Goal: Information Seeking & Learning: Learn about a topic

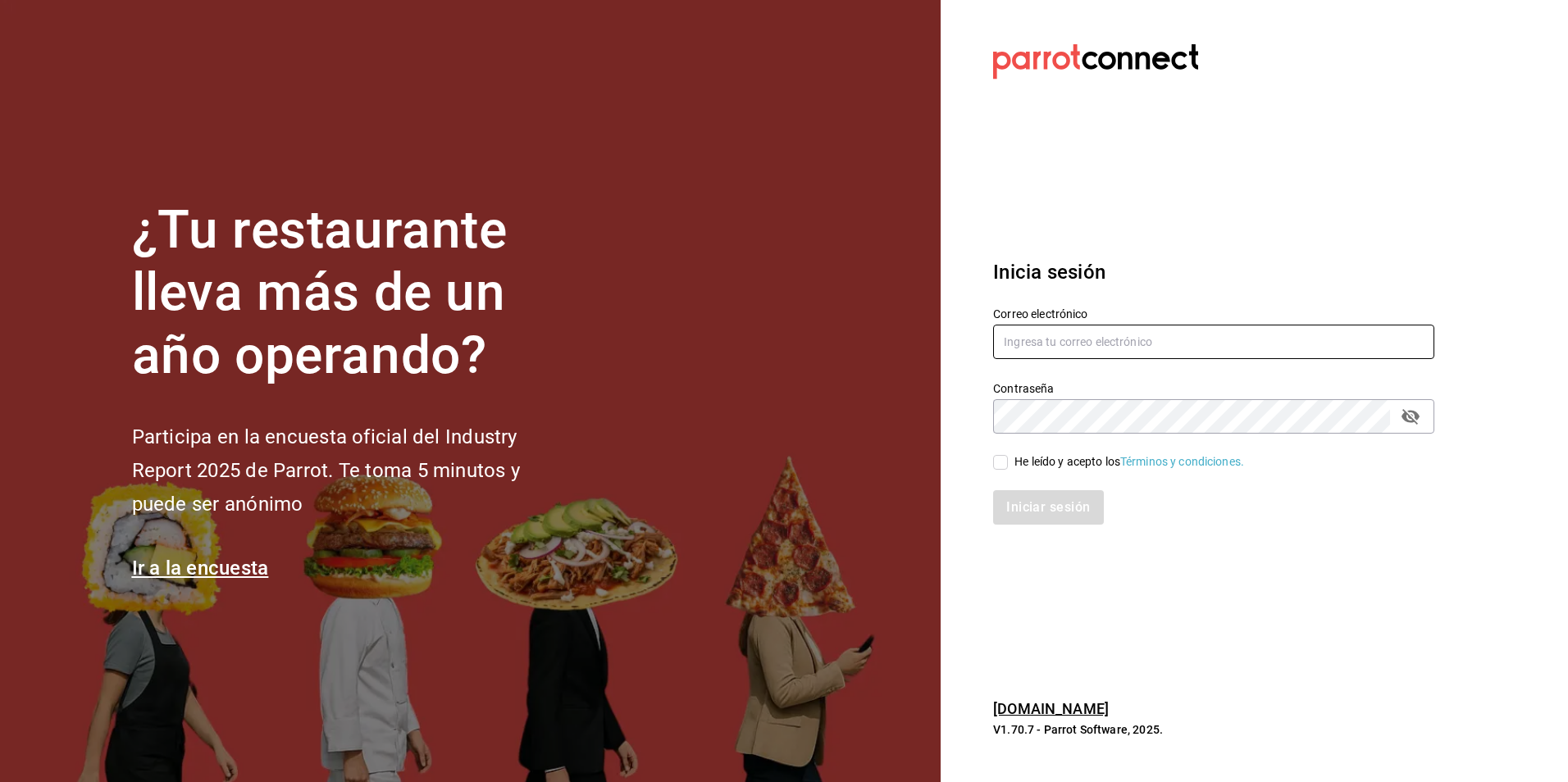
type input "[PERSON_NAME][EMAIL_ADDRESS][DOMAIN_NAME]"
click at [996, 463] on input "He leído y acepto los Términos y condiciones." at bounding box center [1000, 462] width 15 height 15
checkbox input "true"
click at [1031, 505] on button "Iniciar sesión" at bounding box center [1048, 507] width 111 height 34
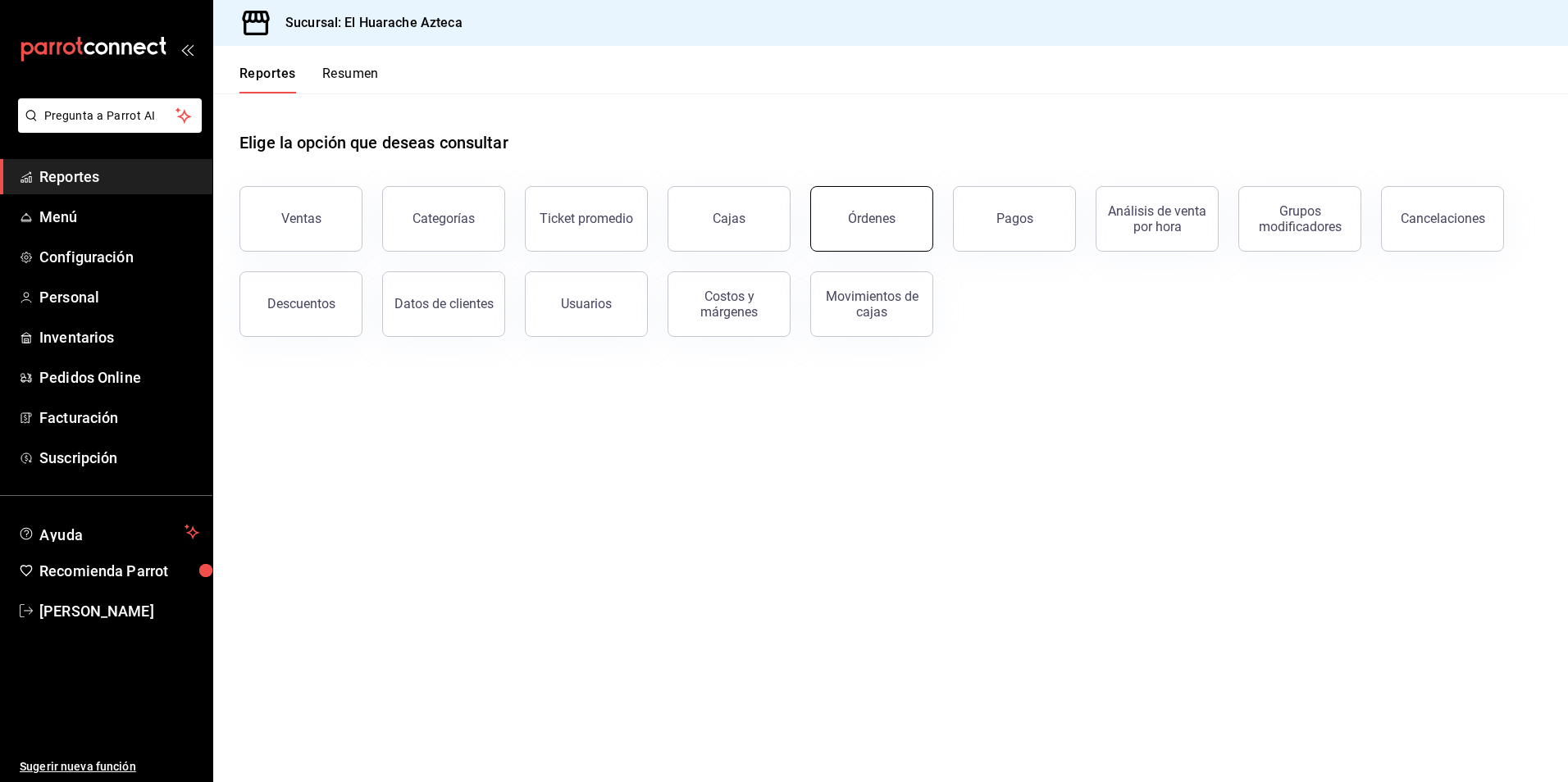
click at [879, 226] on div "Órdenes" at bounding box center [872, 219] width 47 height 16
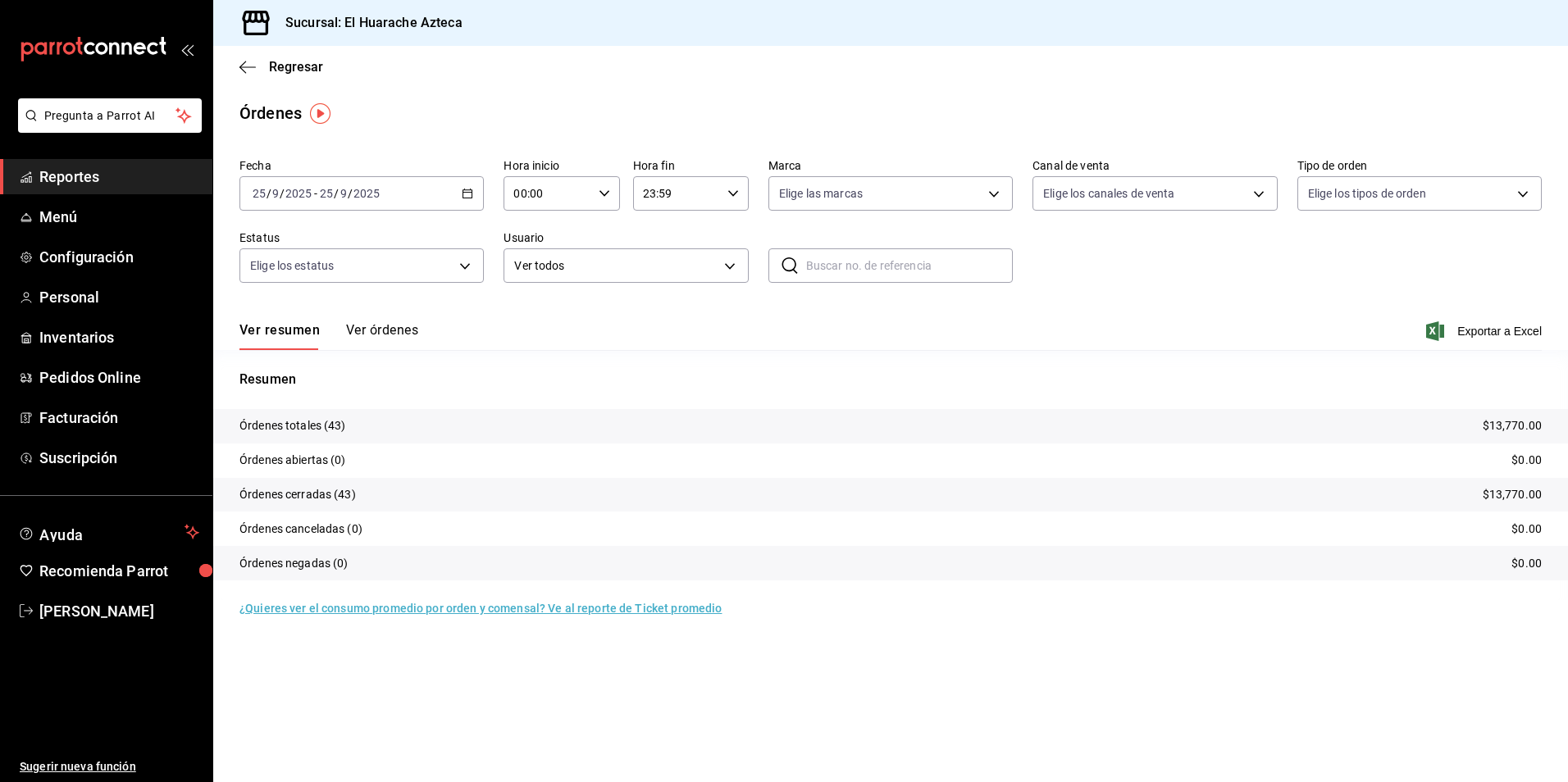
click at [380, 335] on button "Ver órdenes" at bounding box center [381, 336] width 72 height 28
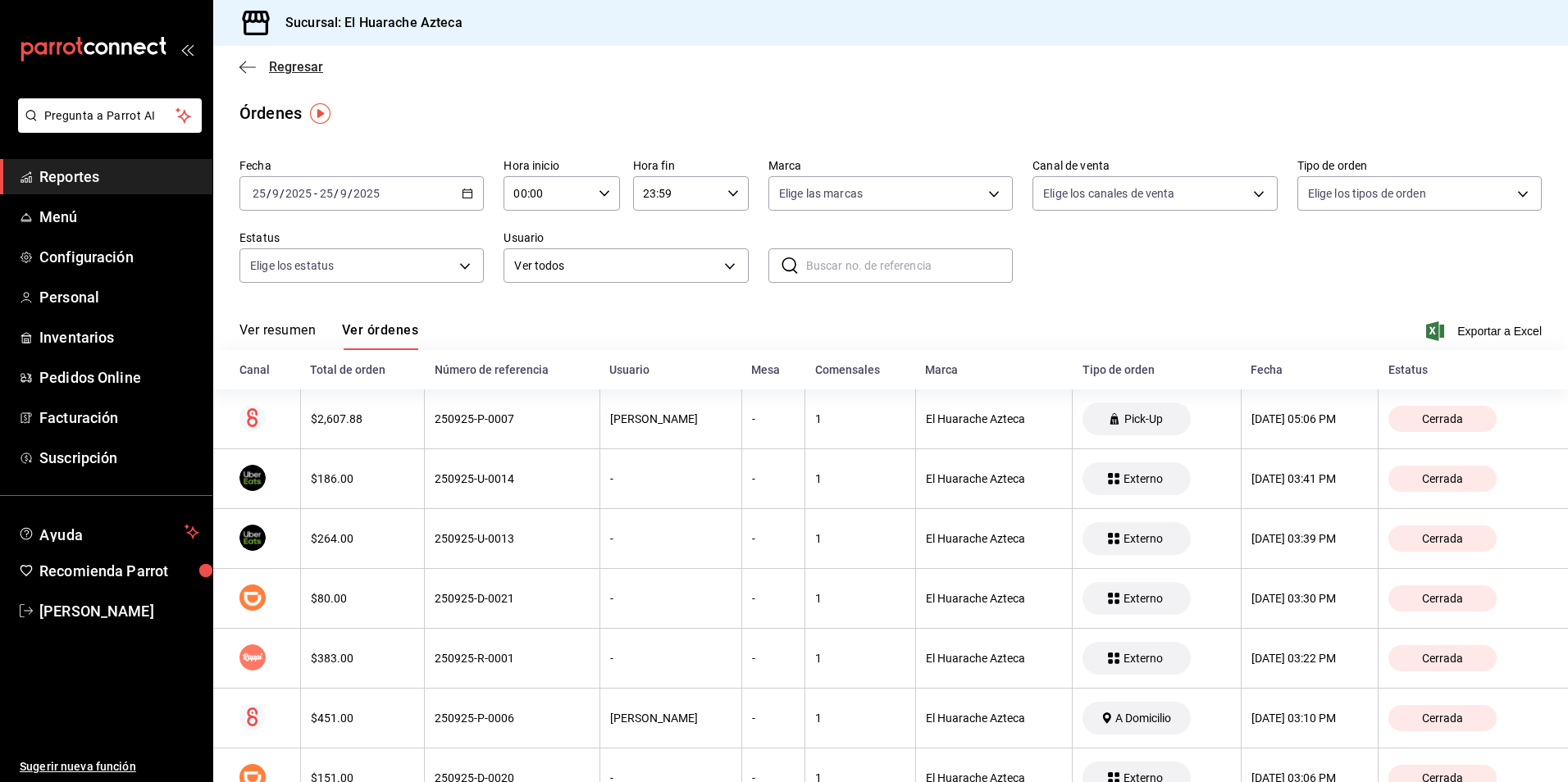
click at [252, 65] on icon "button" at bounding box center [247, 67] width 17 height 15
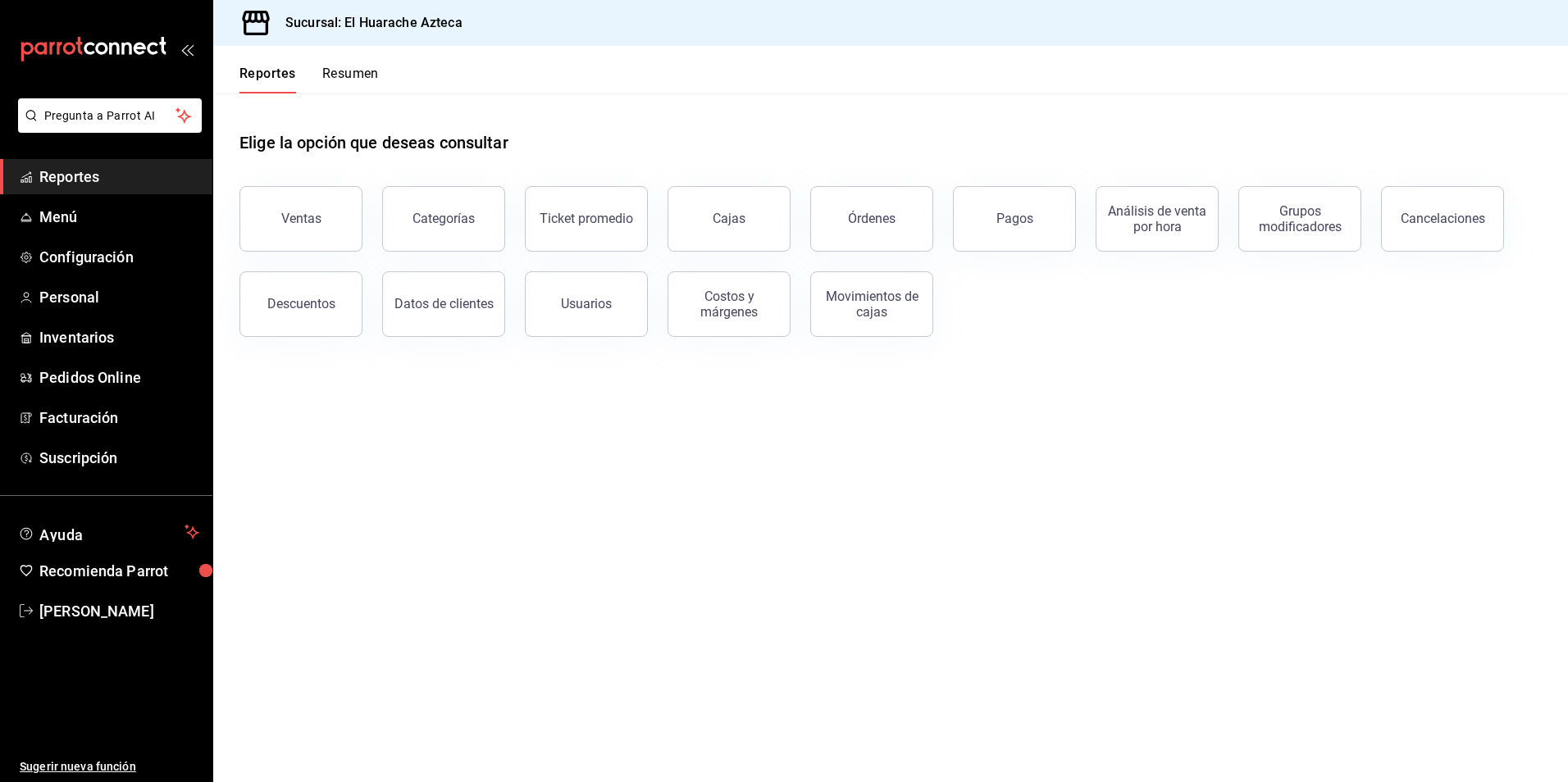
click at [300, 233] on button "Ventas" at bounding box center [300, 219] width 123 height 66
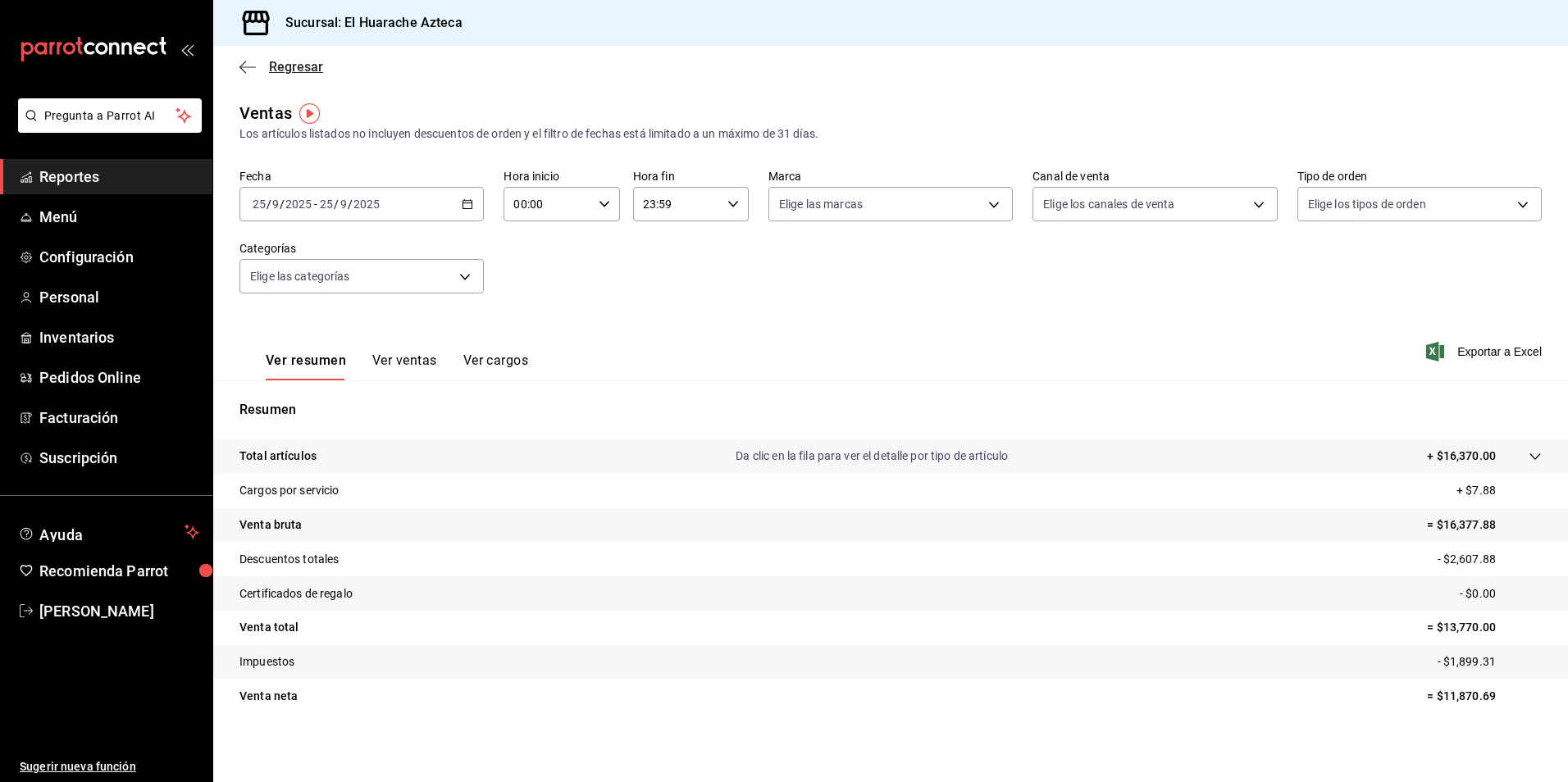
click at [263, 66] on span "Regresar" at bounding box center [281, 67] width 84 height 16
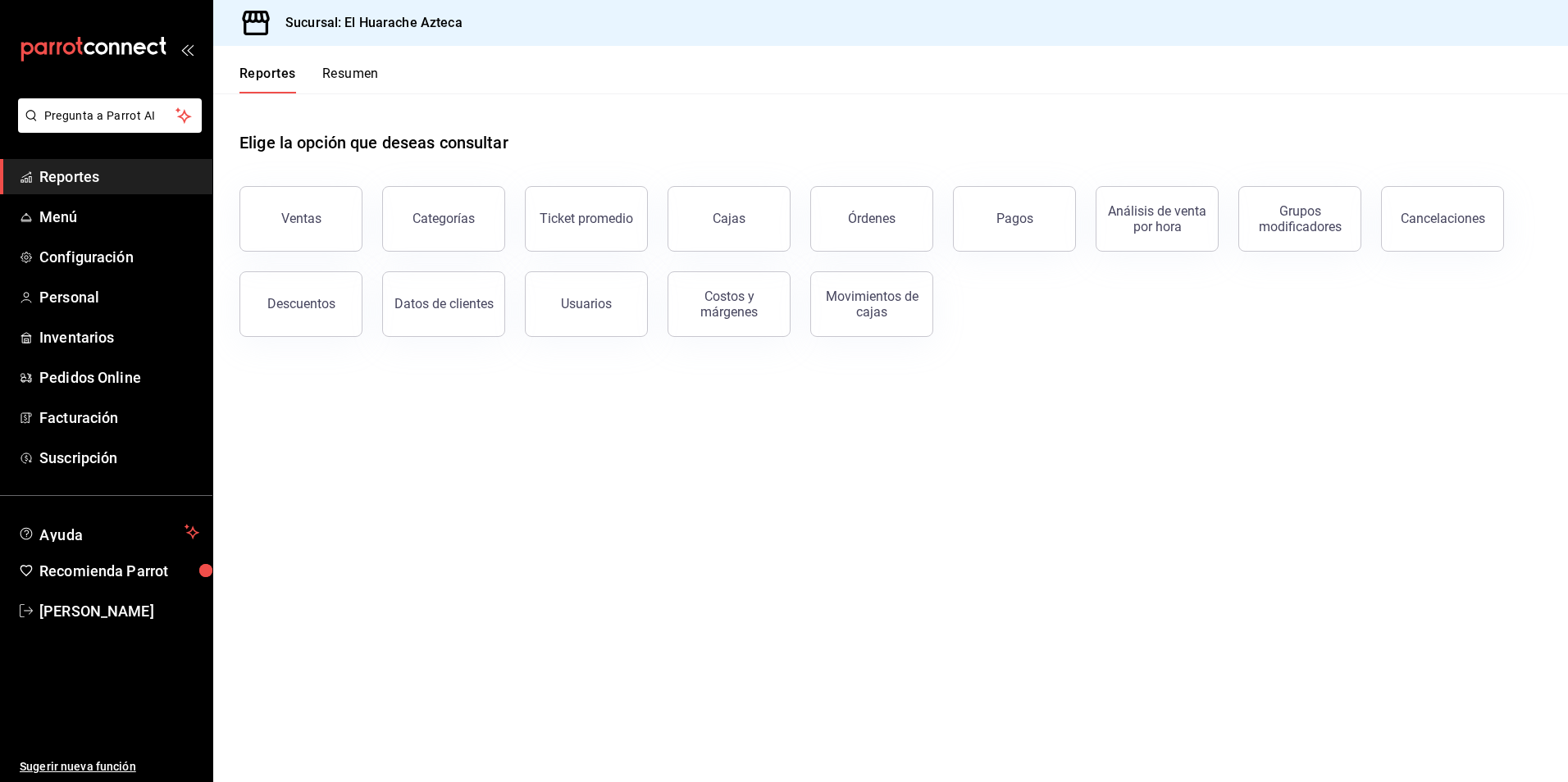
click at [1021, 231] on button "Pagos" at bounding box center [1014, 219] width 123 height 66
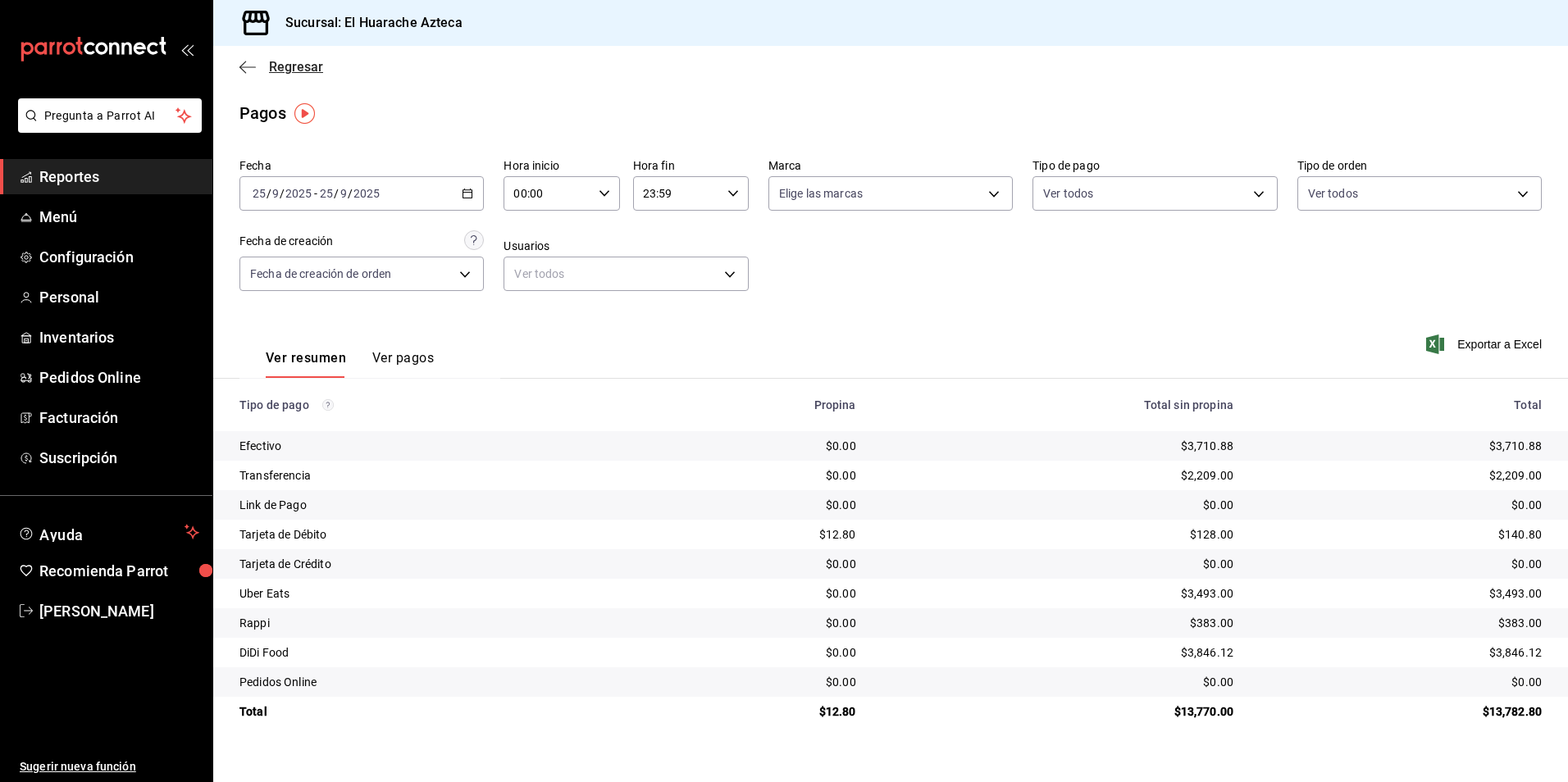
click at [251, 63] on icon "button" at bounding box center [247, 67] width 17 height 15
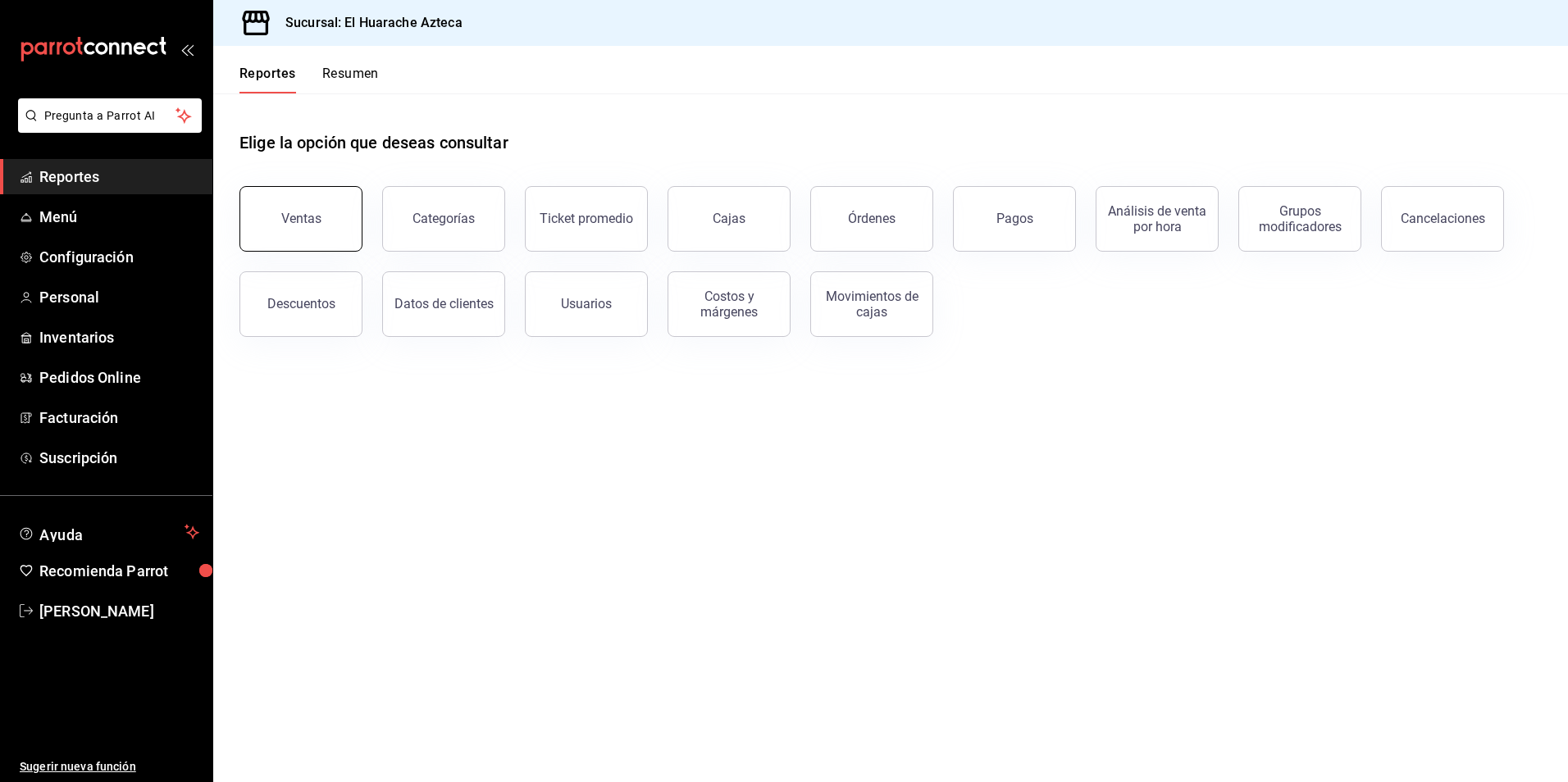
click at [306, 219] on div "Ventas" at bounding box center [301, 219] width 40 height 16
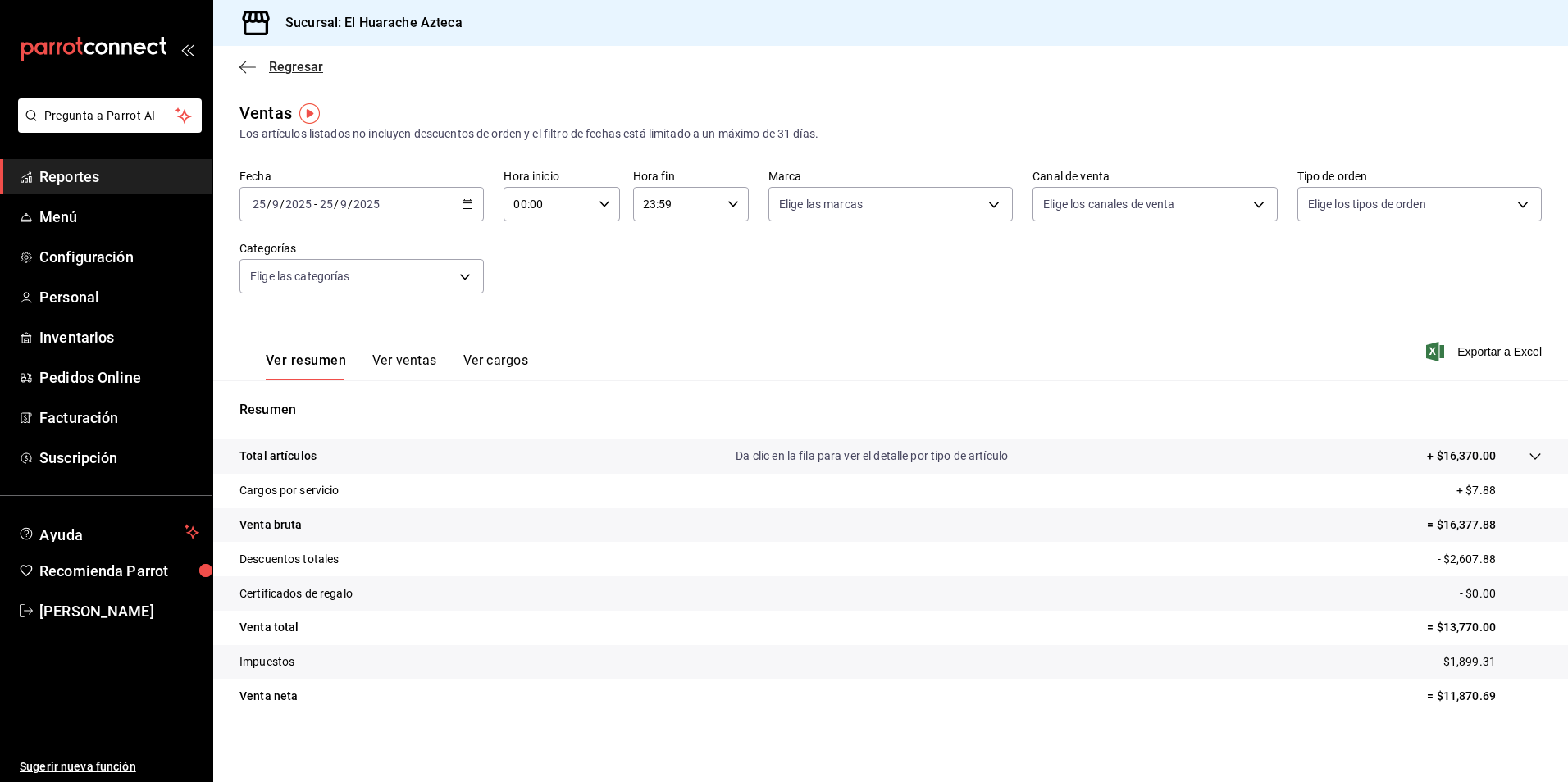
click at [253, 65] on icon "button" at bounding box center [247, 67] width 17 height 15
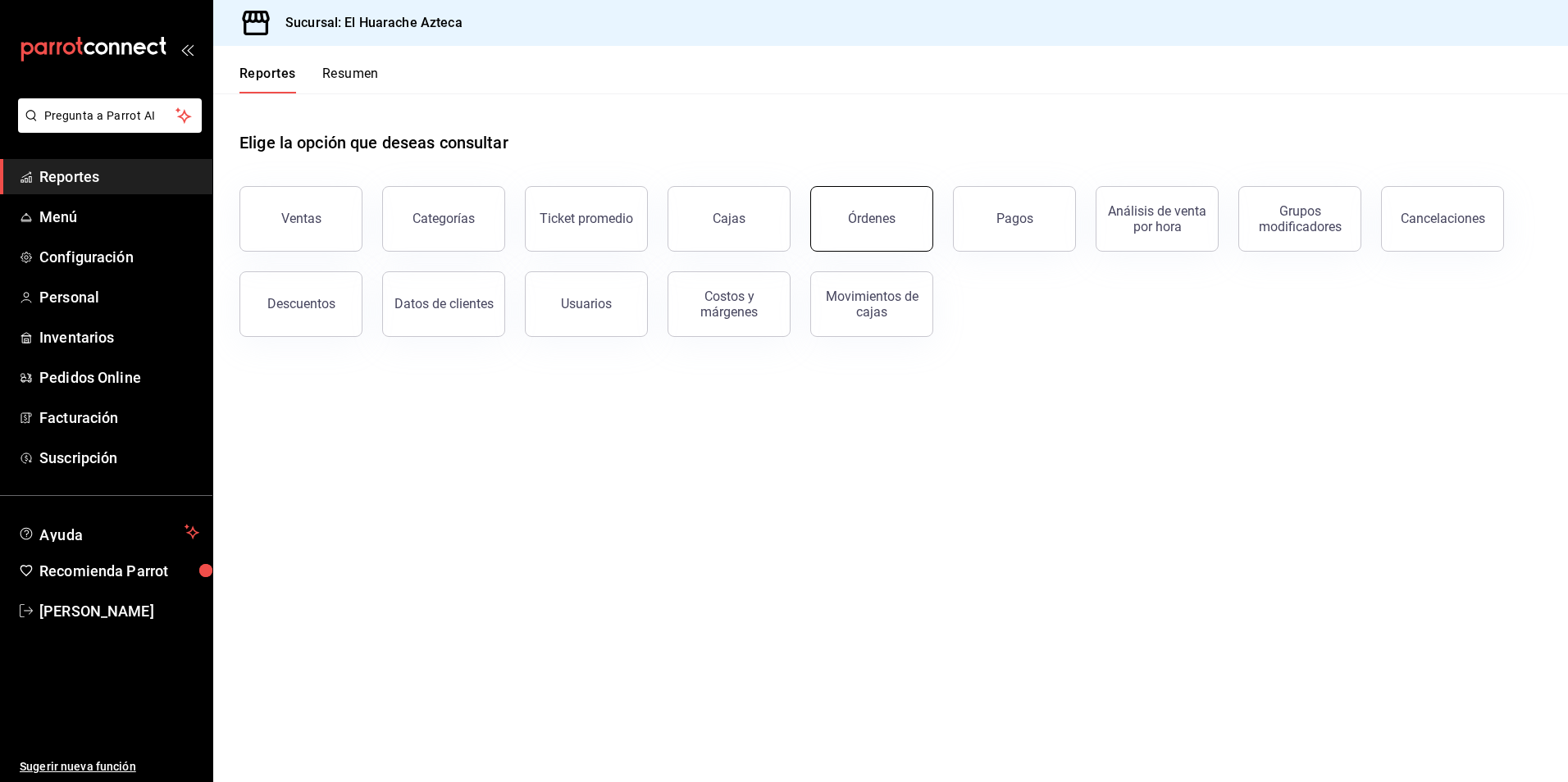
click at [867, 218] on div "Órdenes" at bounding box center [872, 219] width 47 height 16
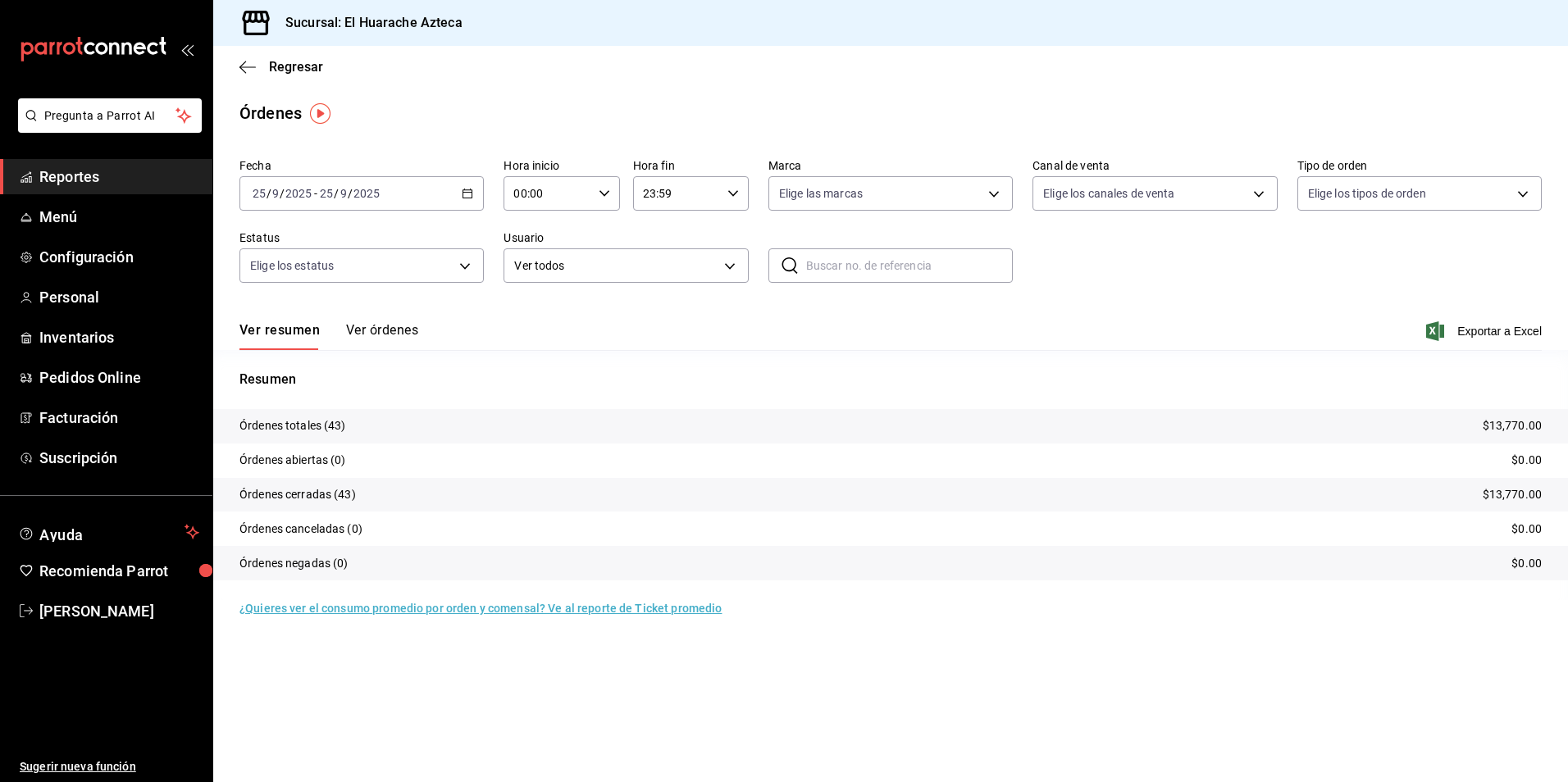
click at [389, 329] on button "Ver órdenes" at bounding box center [381, 336] width 72 height 28
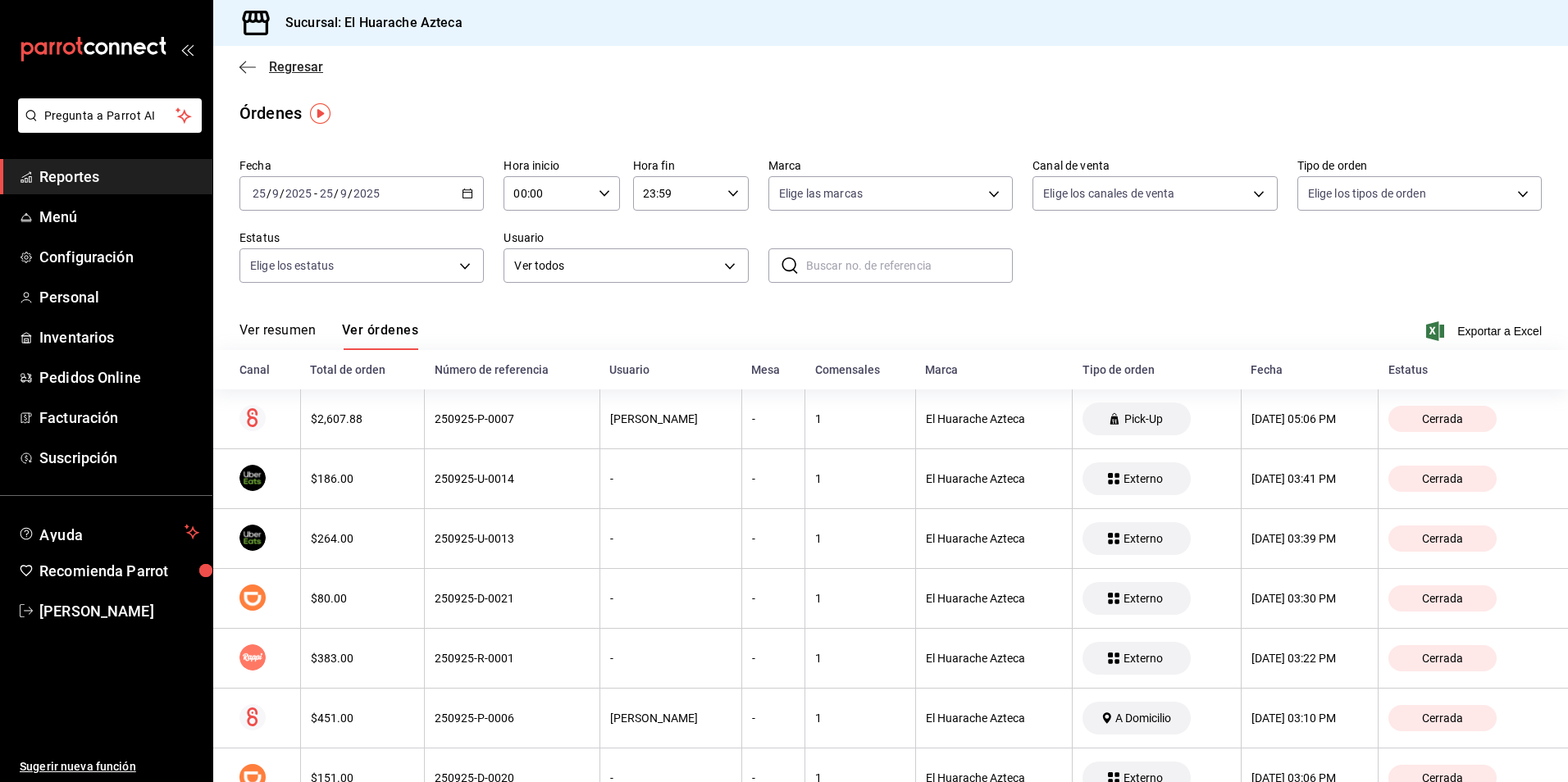
click at [241, 66] on icon "button" at bounding box center [242, 67] width 7 height 12
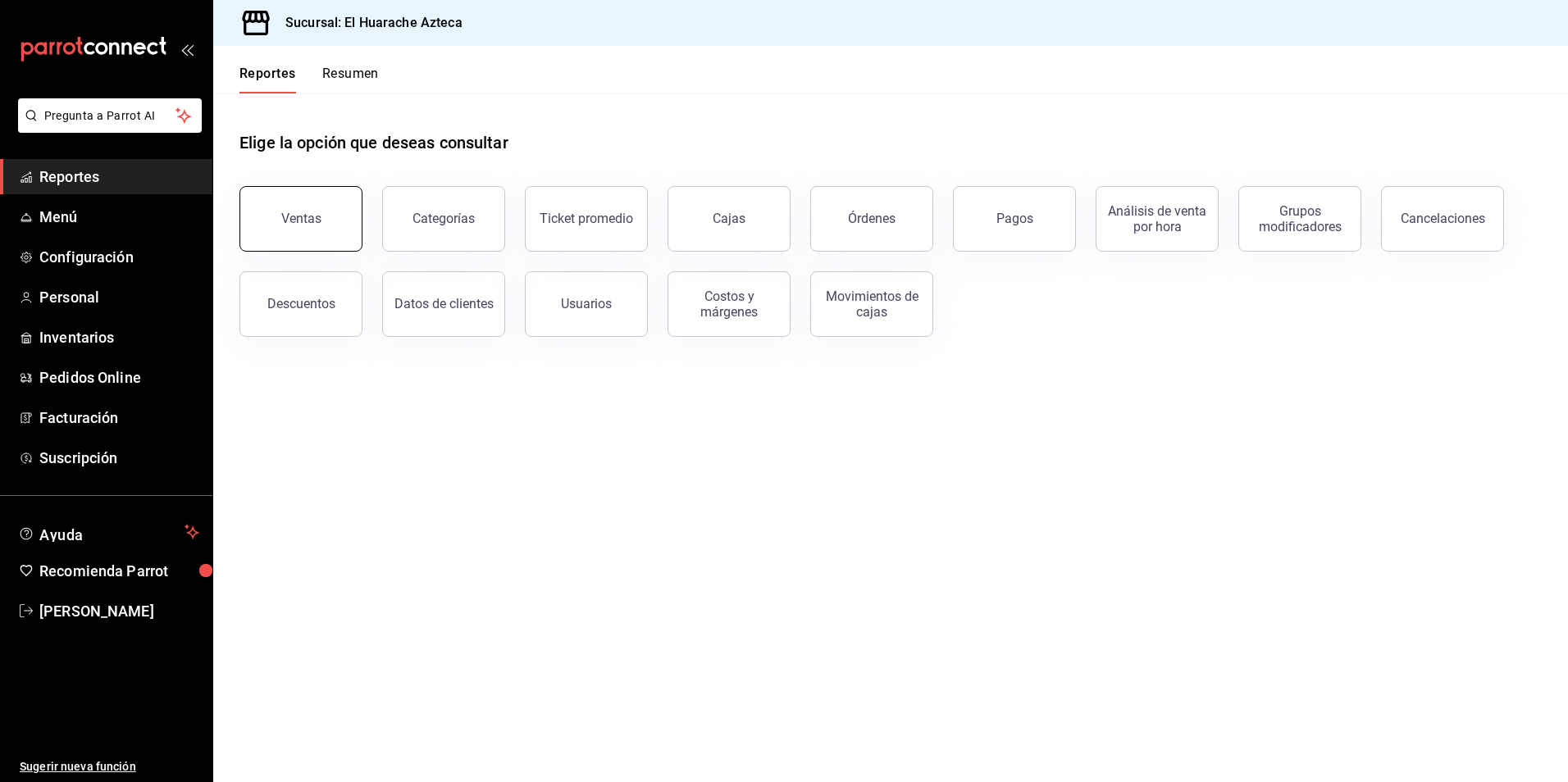
click at [296, 246] on button "Ventas" at bounding box center [300, 219] width 123 height 66
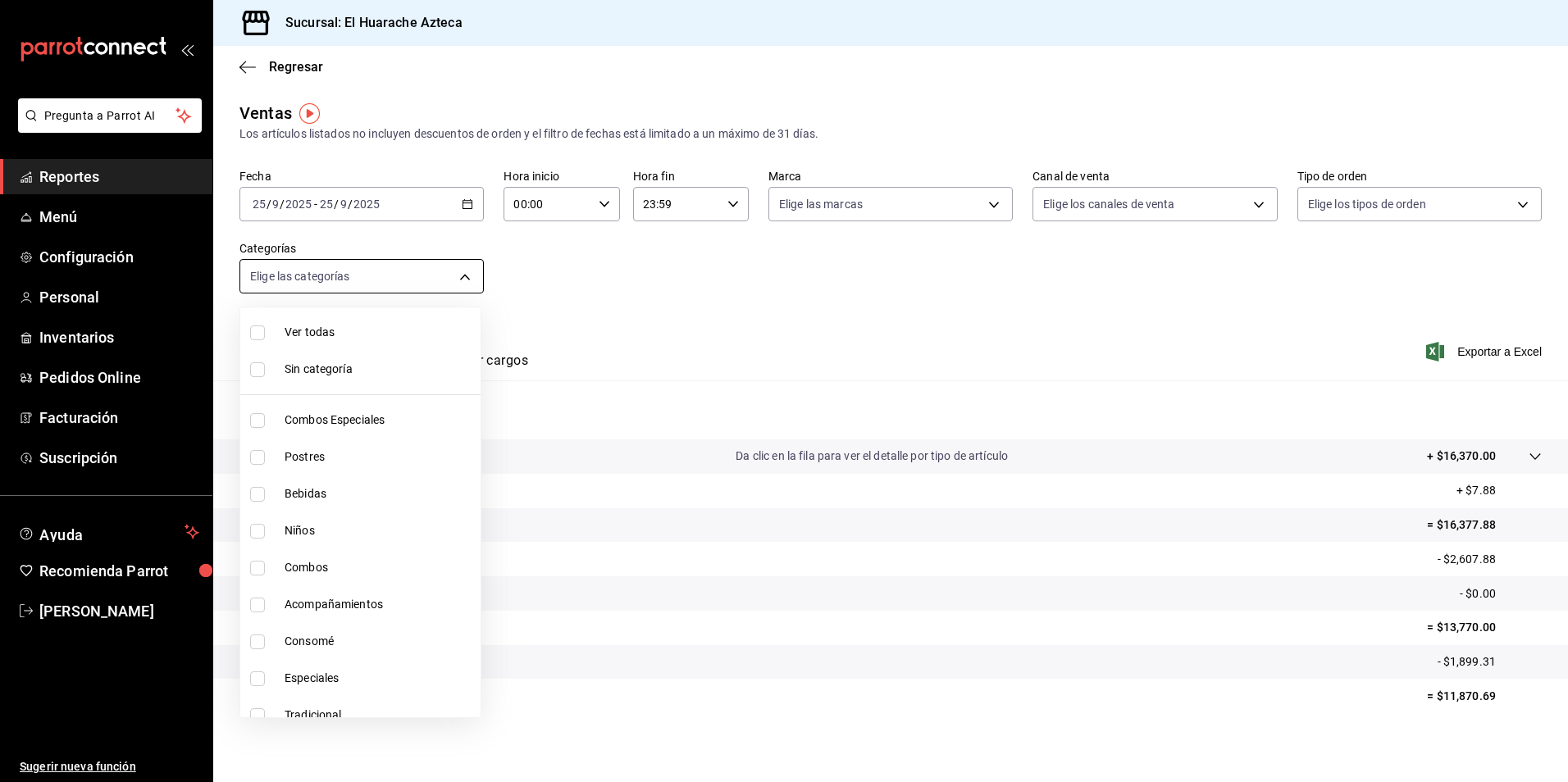
click at [459, 279] on body "Pregunta a Parrot AI Reportes Menú Configuración Personal Inventarios Pedidos O…" at bounding box center [784, 391] width 1568 height 782
click at [301, 644] on span "Consomé" at bounding box center [379, 641] width 189 height 17
type input "53f55ae2-6285-460e-a8e1-99190fafff65"
checkbox input "true"
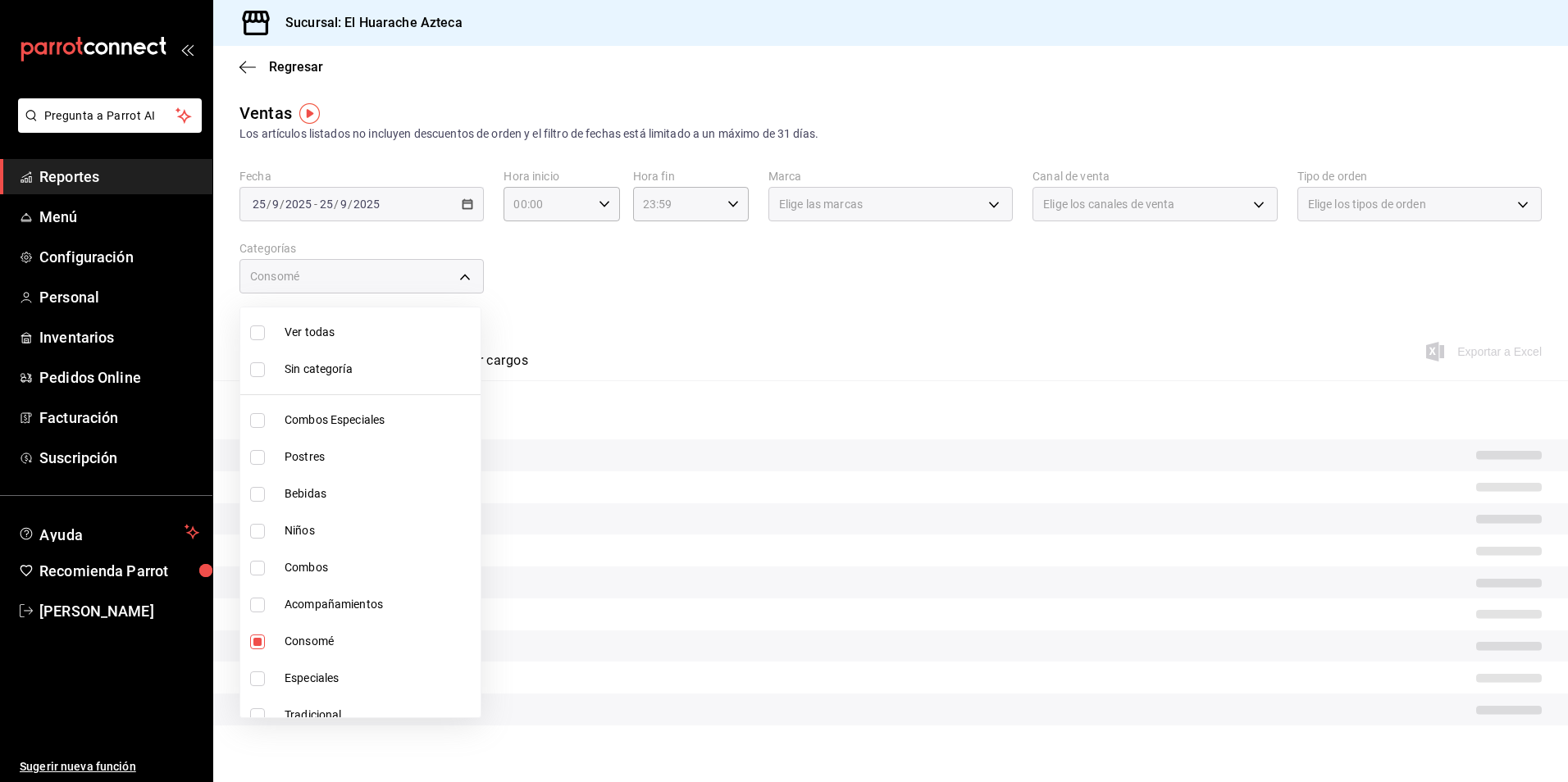
click at [665, 333] on div at bounding box center [784, 391] width 1568 height 782
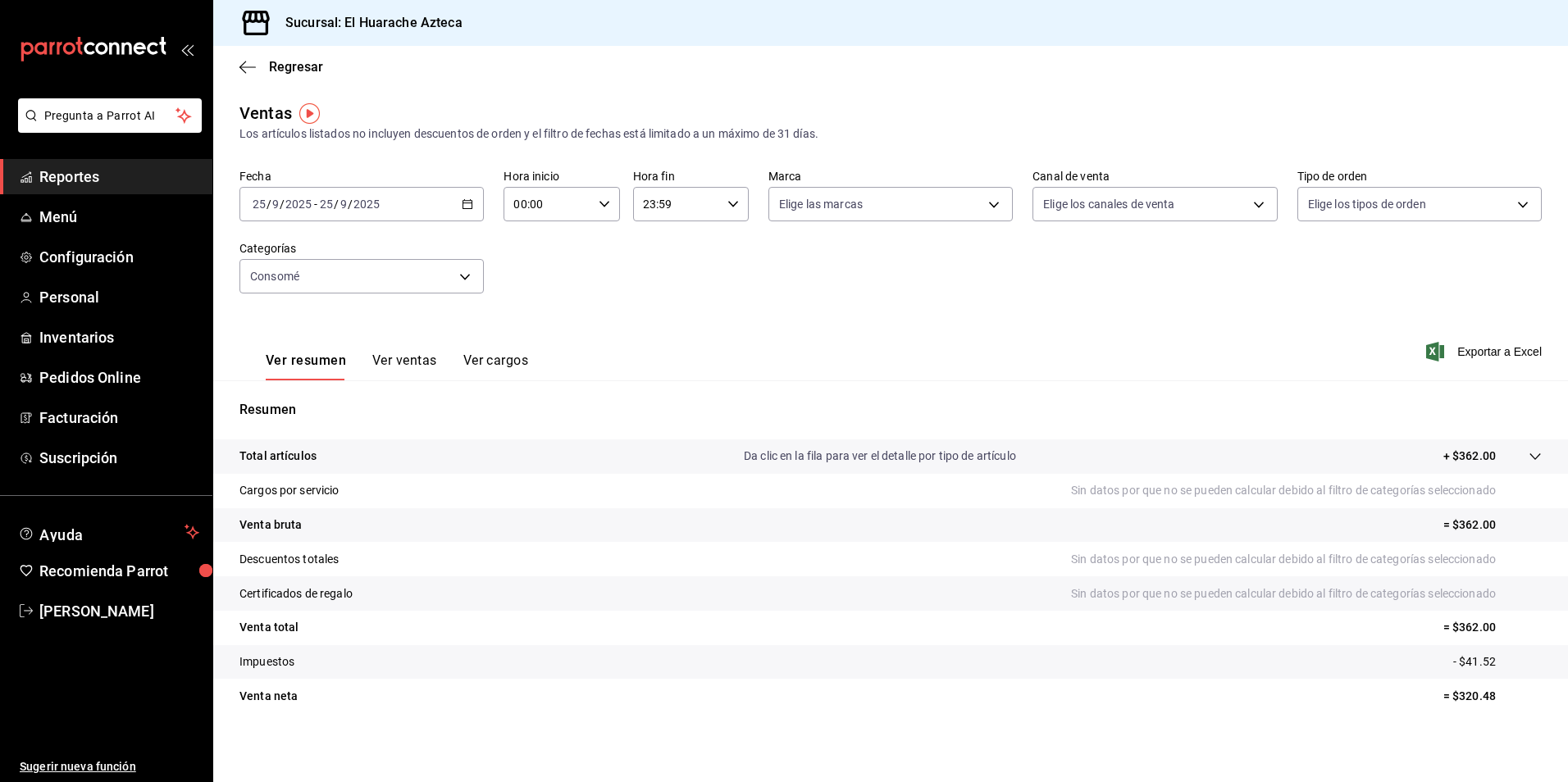
click at [411, 361] on button "Ver ventas" at bounding box center [405, 366] width 65 height 28
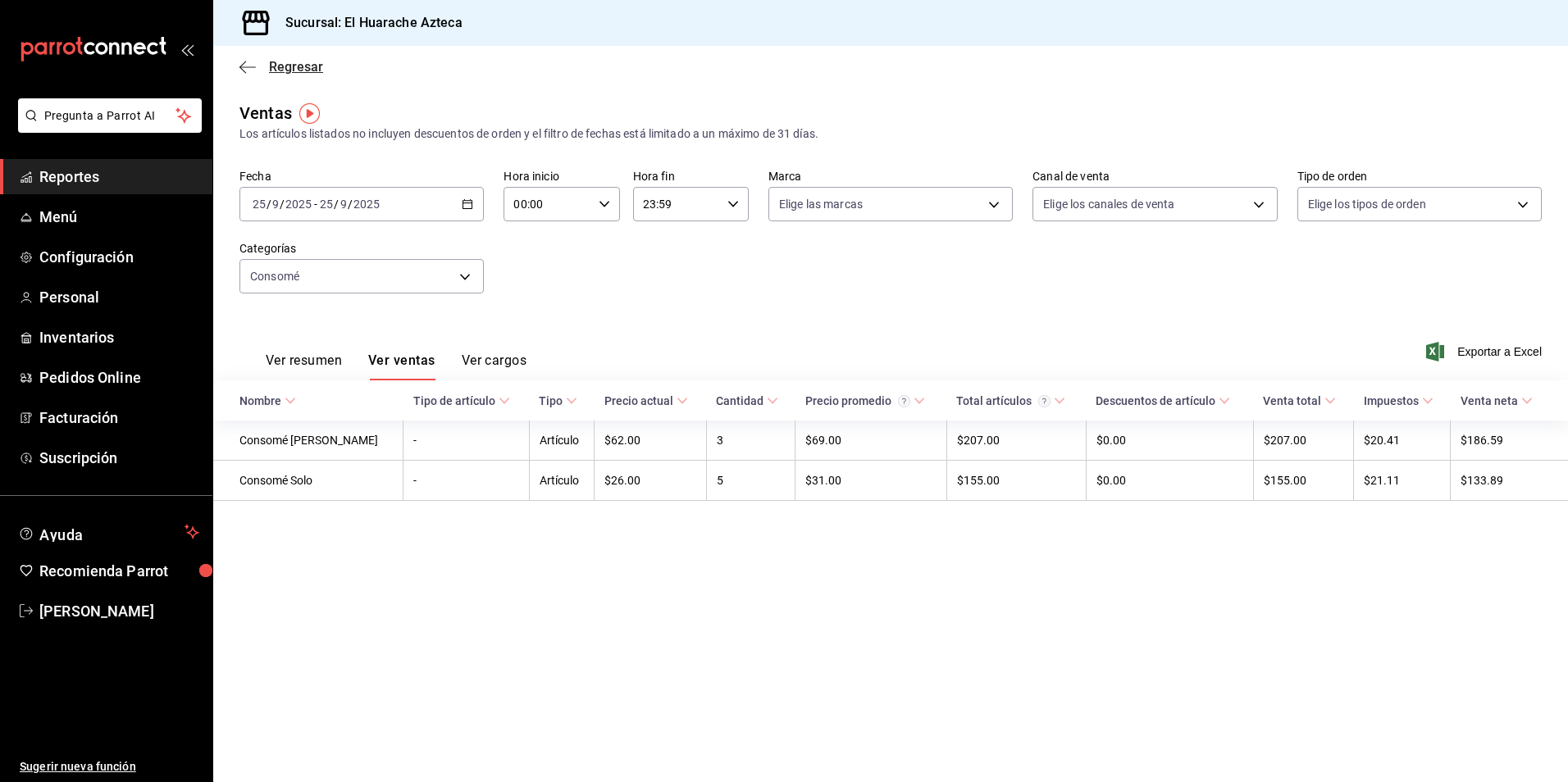
click at [247, 71] on icon "button" at bounding box center [247, 67] width 17 height 15
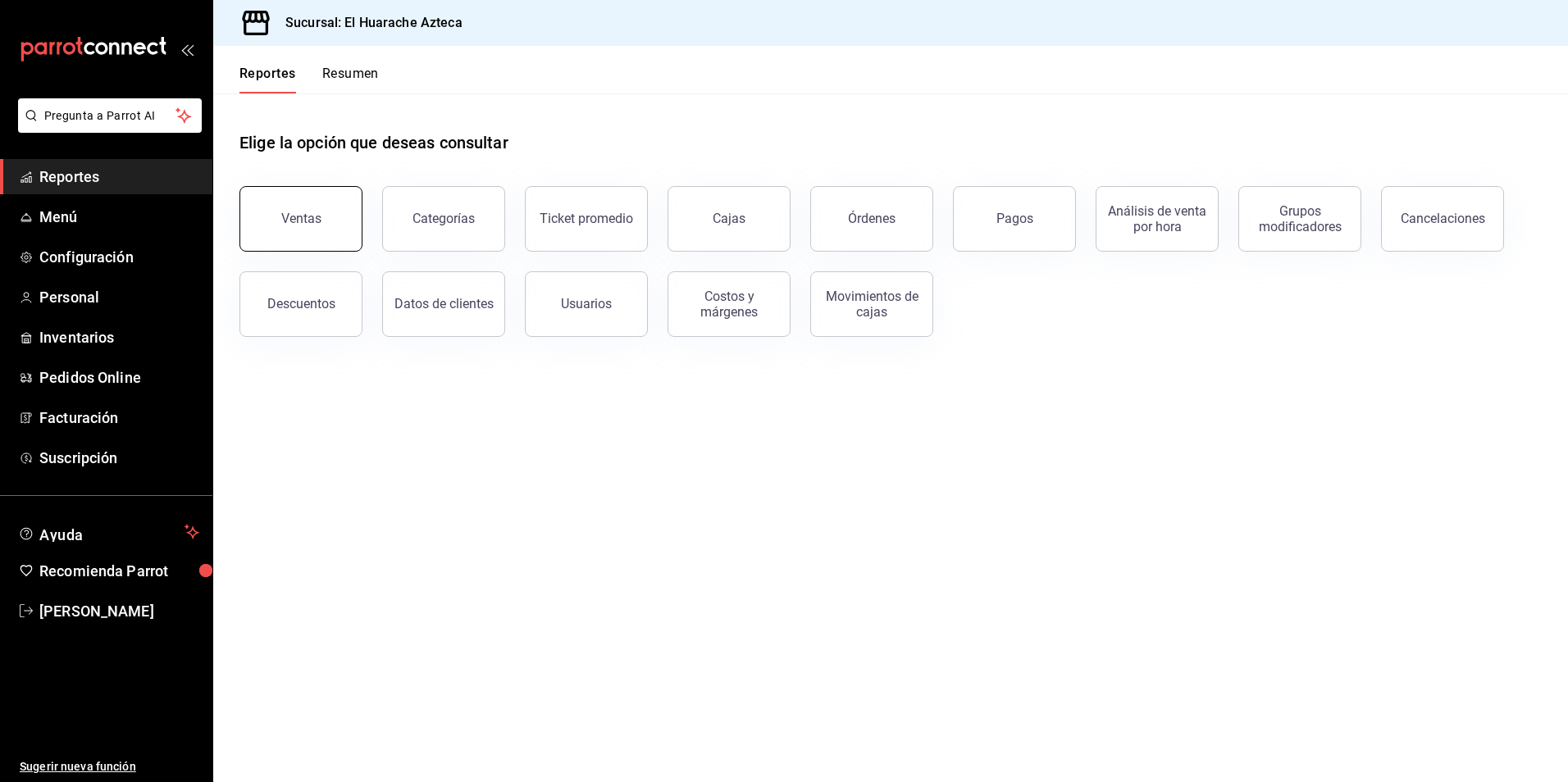
click at [308, 215] on div "Ventas" at bounding box center [301, 219] width 40 height 16
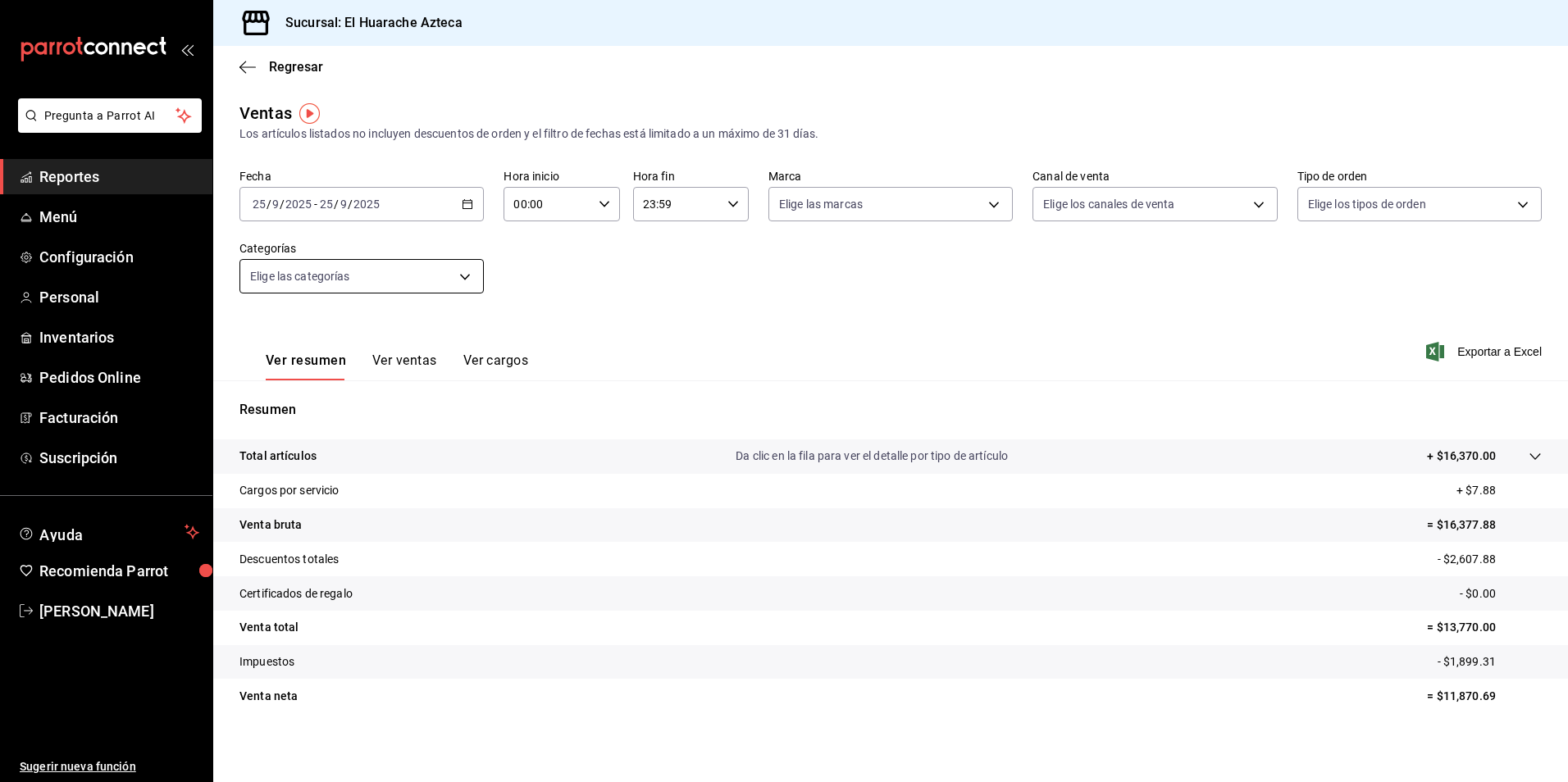
click at [459, 277] on body "Pregunta a Parrot AI Reportes Menú Configuración Personal Inventarios Pedidos O…" at bounding box center [784, 391] width 1568 height 782
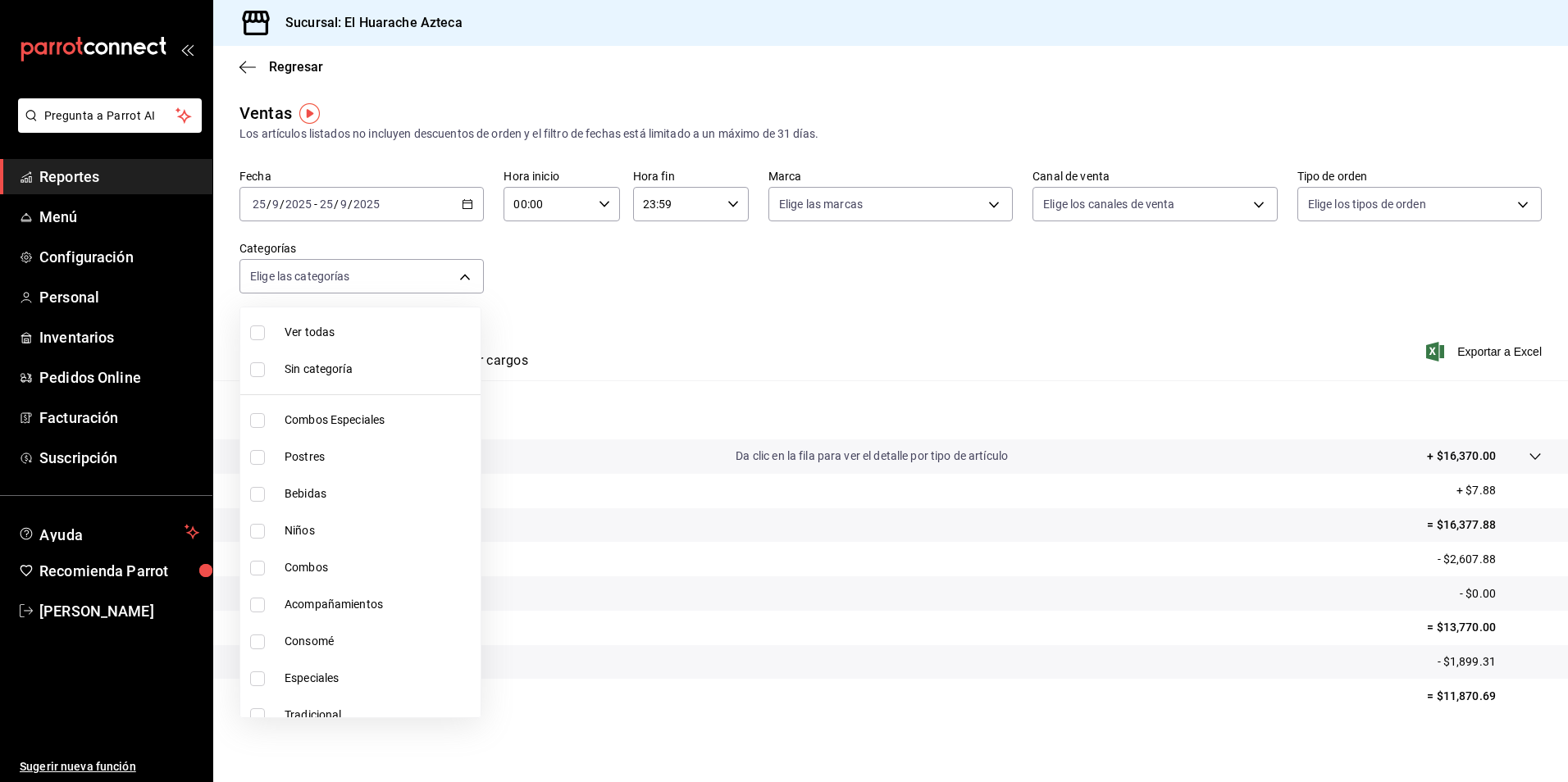
click at [315, 421] on span "Combos Especiales" at bounding box center [379, 420] width 189 height 17
type input "2c353759-2c9e-4a11-8b13-ec92f7df1887"
checkbox input "true"
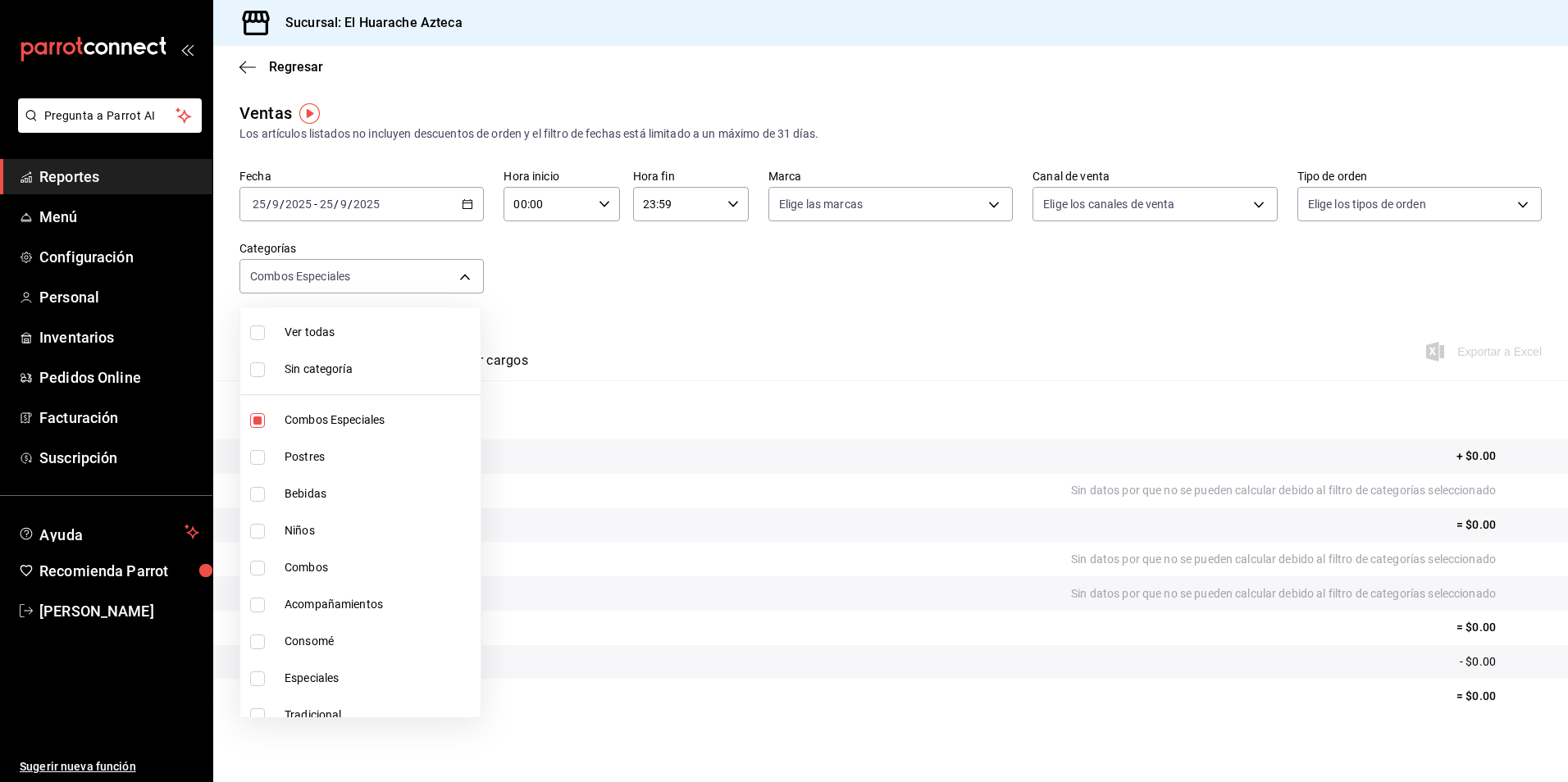
click at [261, 571] on input "checkbox" at bounding box center [257, 568] width 15 height 15
checkbox input "true"
type input "2c353759-2c9e-4a11-8b13-ec92f7df1887,801fb927-b16a-41c9-9a7c-271afa856fa8"
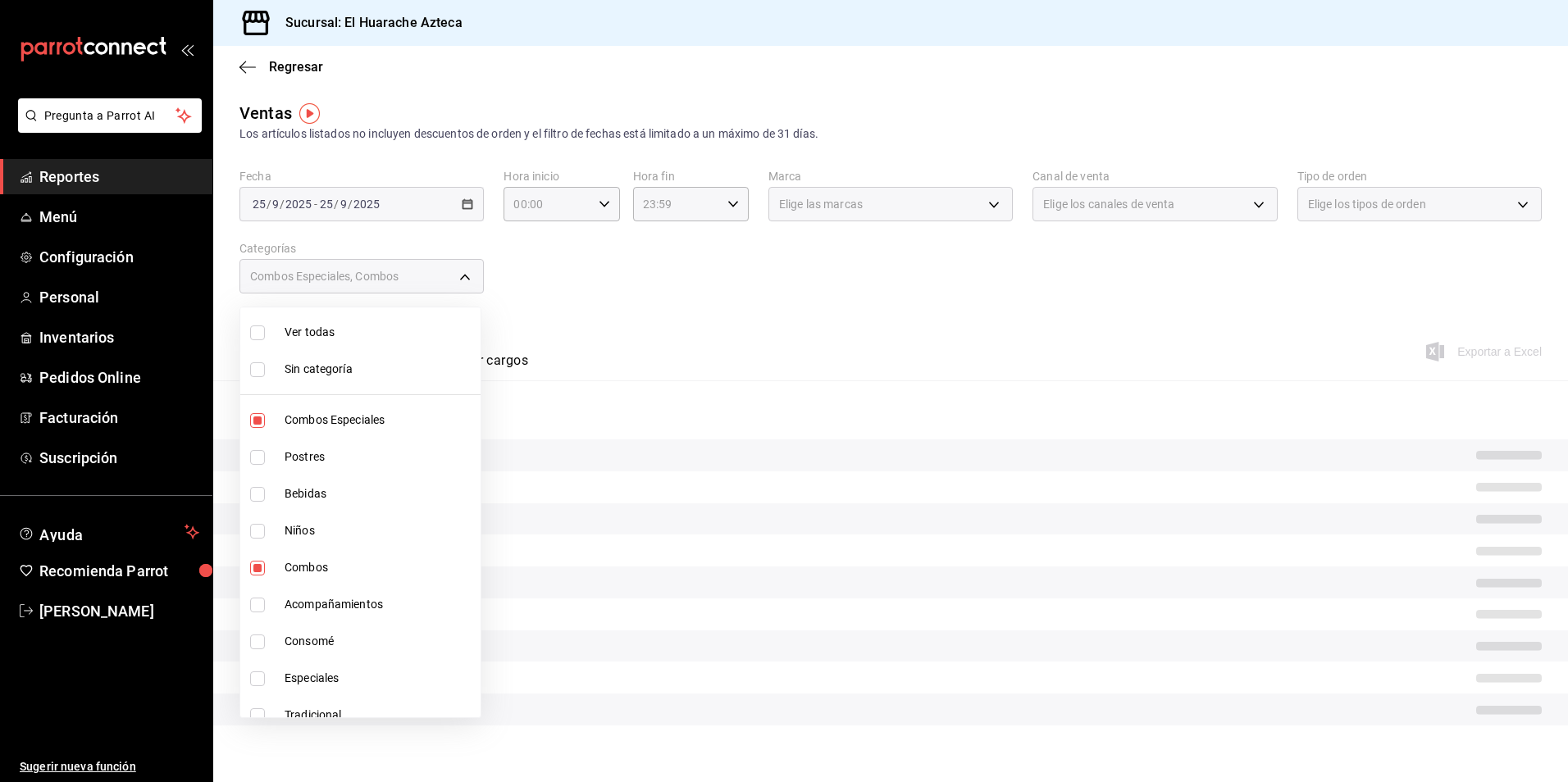
click at [262, 605] on input "checkbox" at bounding box center [257, 605] width 15 height 15
checkbox input "true"
type input "2c353759-2c9e-4a11-8b13-ec92f7df1887,801fb927-b16a-41c9-9a7c-271afa856fa8,2d28a…"
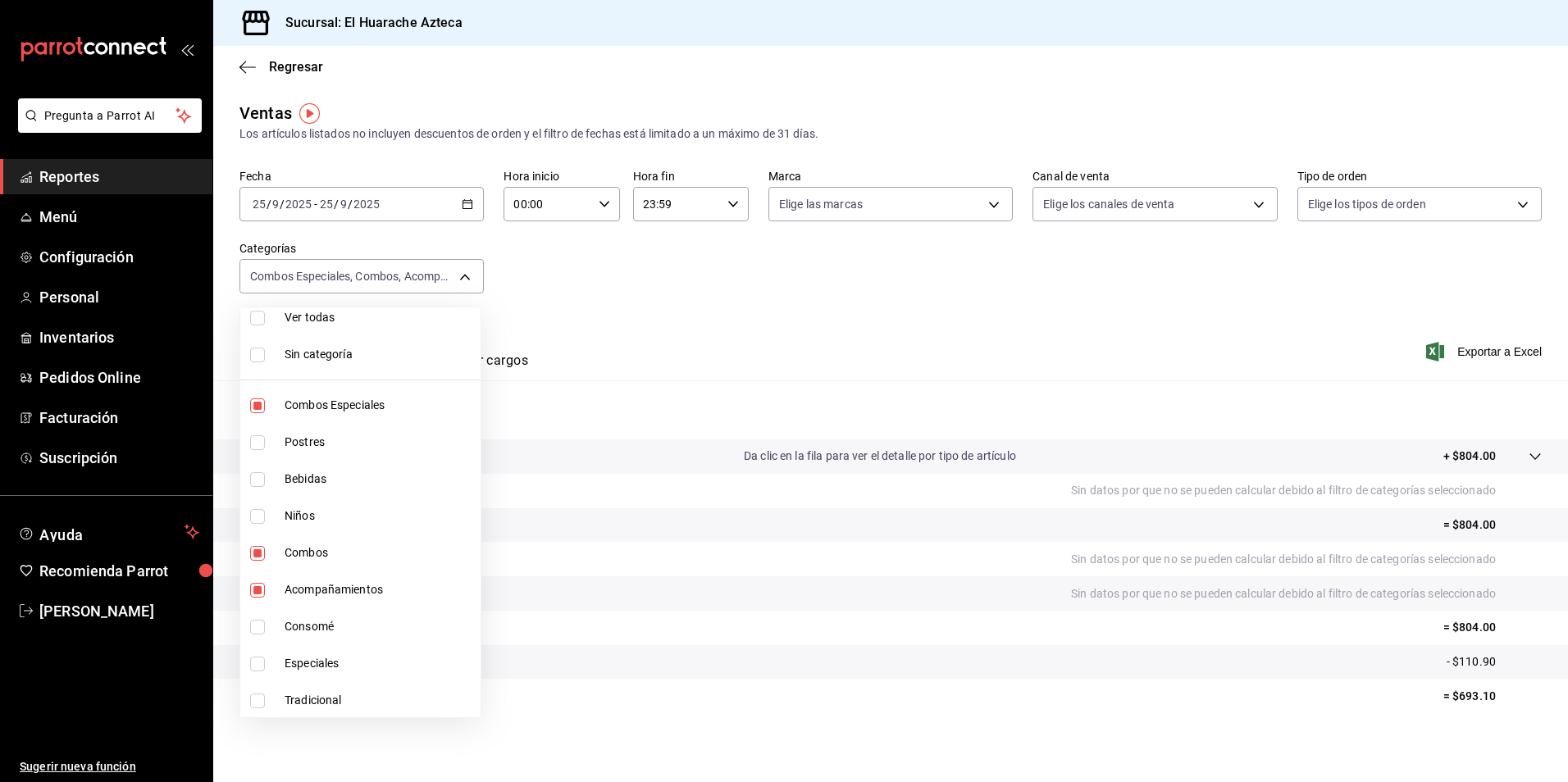
scroll to position [17, 0]
click at [255, 661] on input "checkbox" at bounding box center [257, 662] width 15 height 15
checkbox input "true"
type input "2c353759-2c9e-4a11-8b13-ec92f7df1887,801fb927-b16a-41c9-9a7c-271afa856fa8,2d28a…"
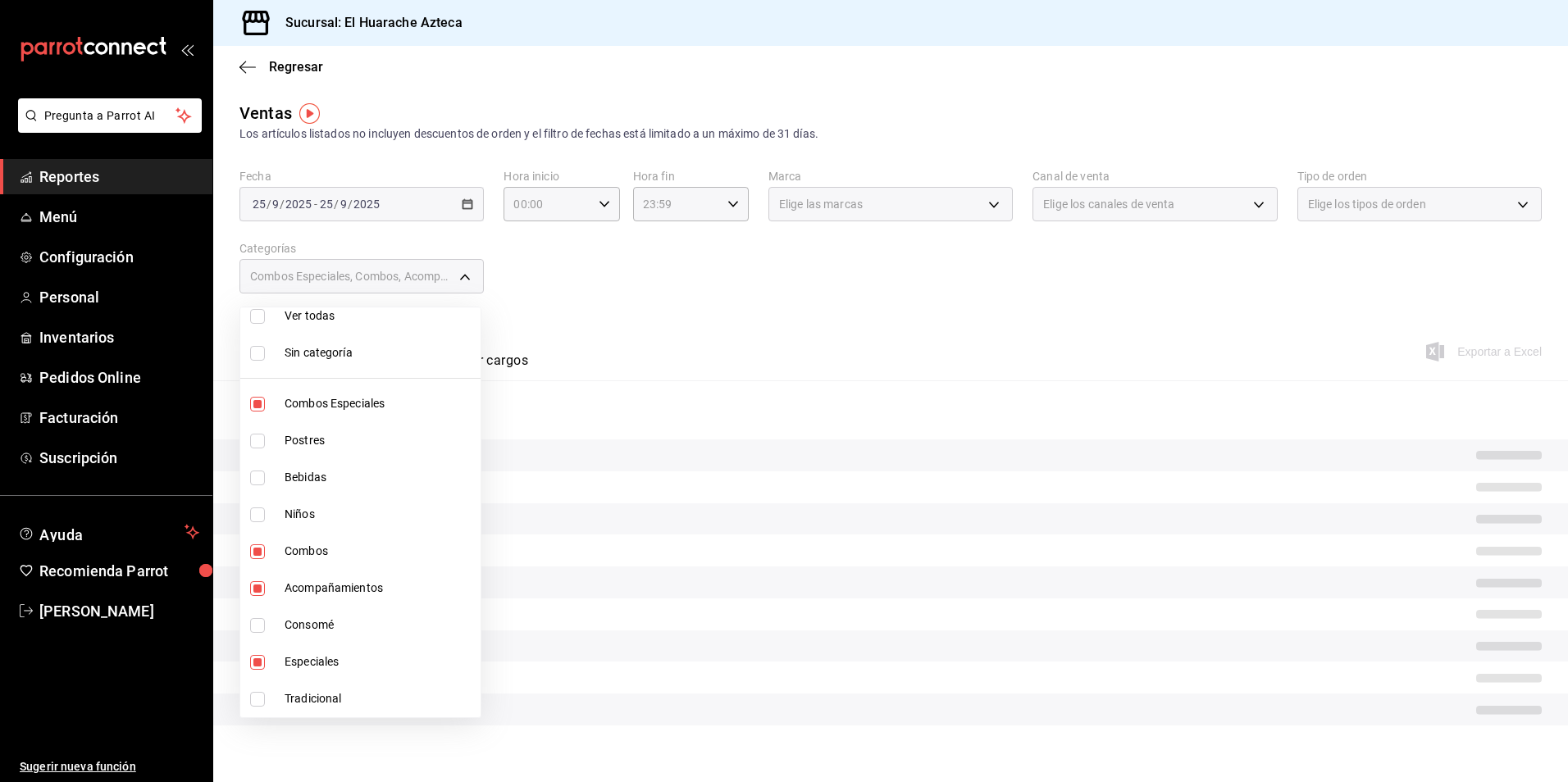
click at [256, 701] on input "checkbox" at bounding box center [257, 699] width 15 height 15
checkbox input "true"
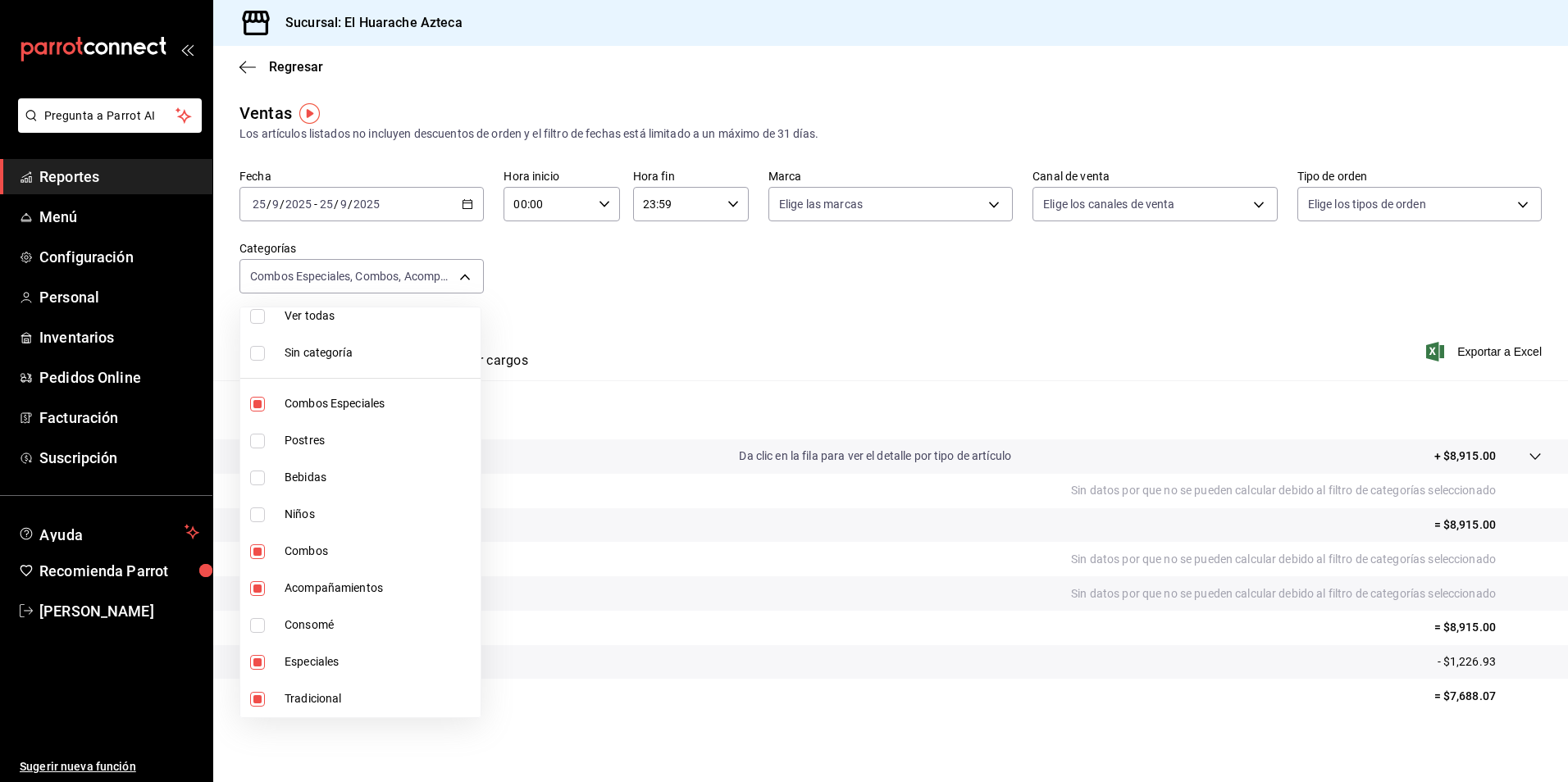
click at [299, 703] on span "Tradicional" at bounding box center [379, 698] width 189 height 17
type input "2c353759-2c9e-4a11-8b13-ec92f7df1887,801fb927-b16a-41c9-9a7c-271afa856fa8,2d28a…"
click at [257, 703] on input "checkbox" at bounding box center [257, 699] width 15 height 15
checkbox input "true"
drag, startPoint x: 308, startPoint y: 693, endPoint x: 306, endPoint y: 681, distance: 12.2
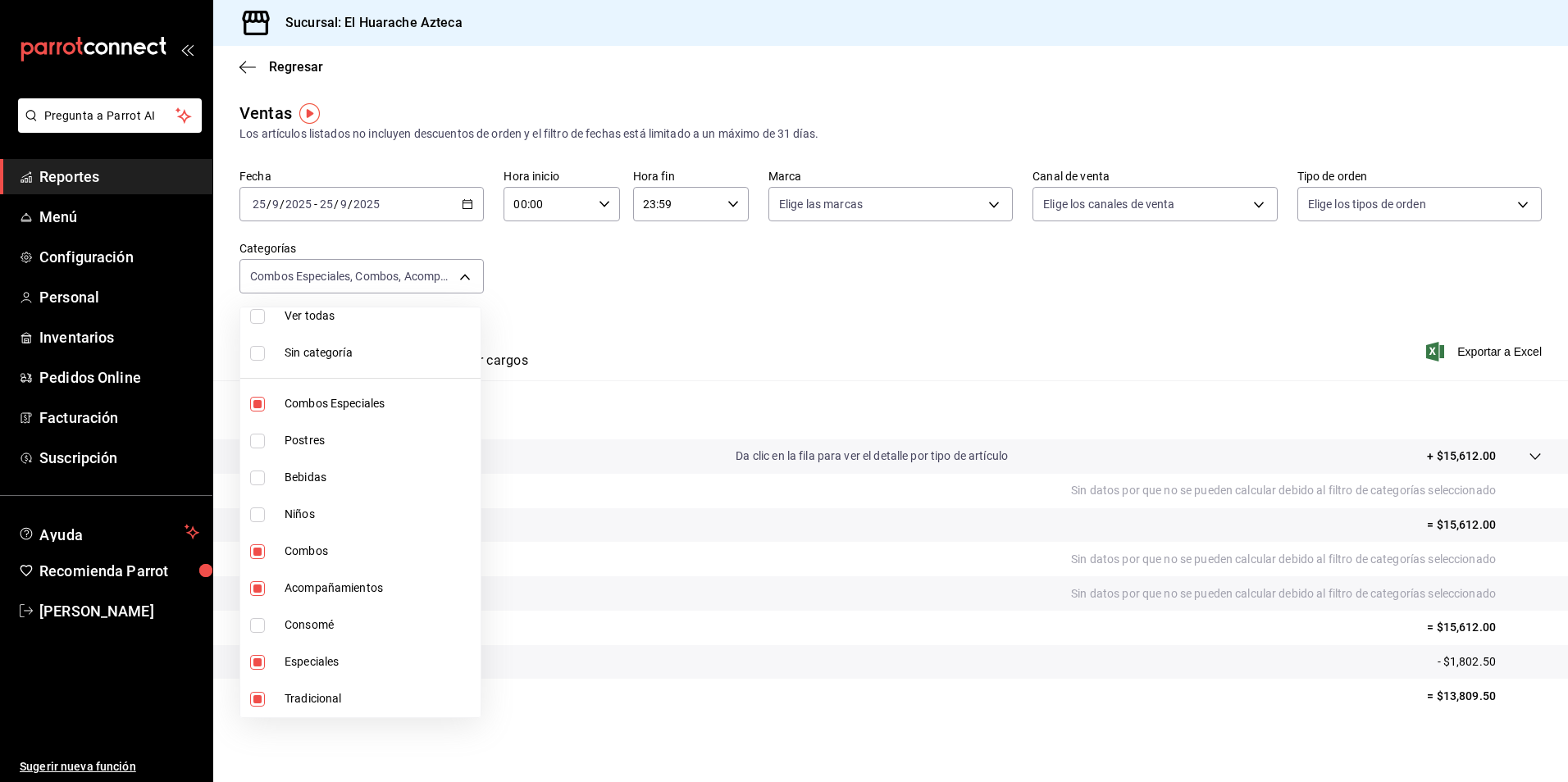
click at [309, 693] on span "Tradicional" at bounding box center [379, 698] width 189 height 17
type input "2c353759-2c9e-4a11-8b13-ec92f7df1887,801fb927-b16a-41c9-9a7c-271afa856fa8,2d28a…"
checkbox input "false"
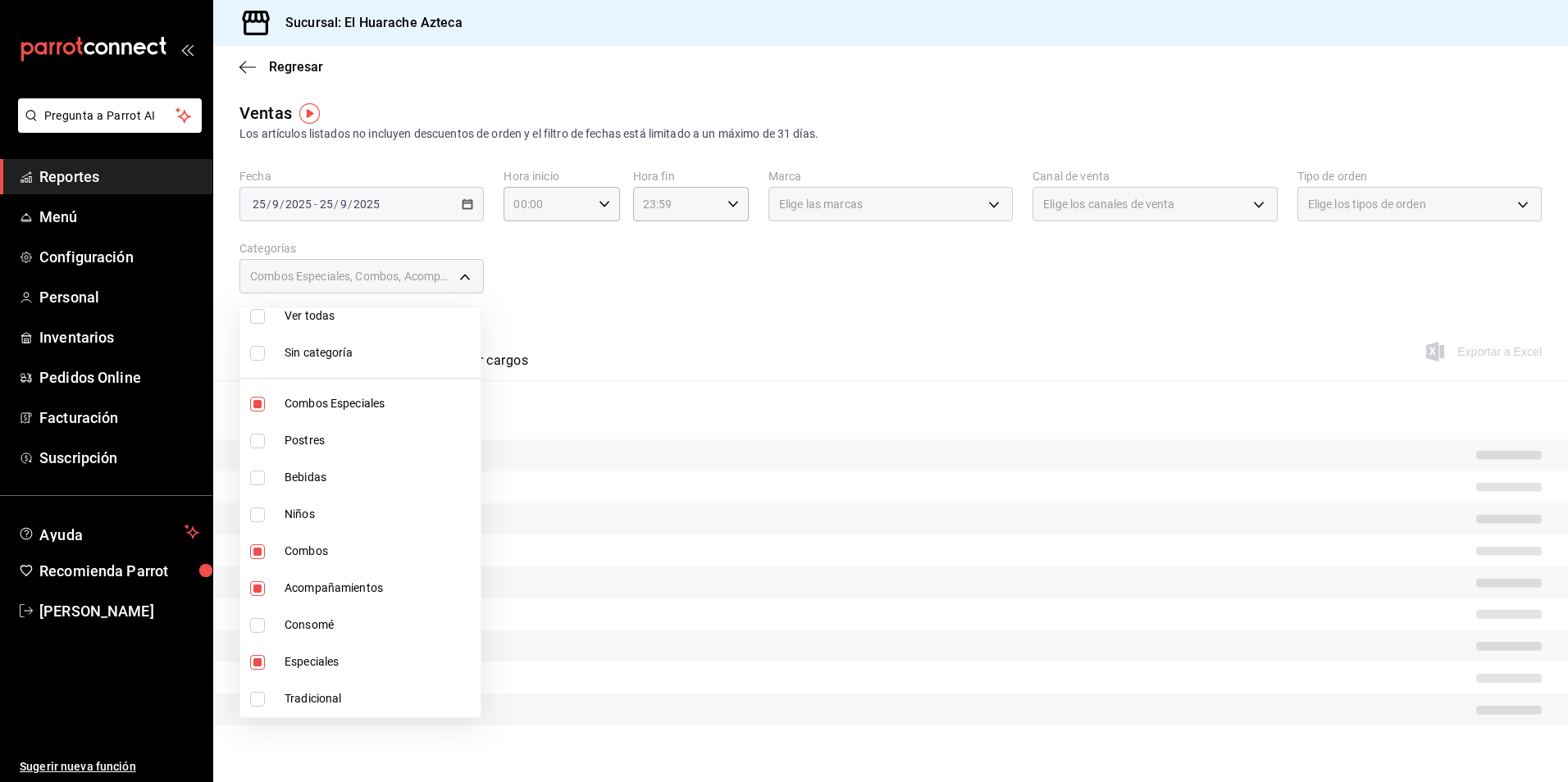
click at [296, 666] on span "Especiales" at bounding box center [379, 662] width 189 height 17
type input "2c353759-2c9e-4a11-8b13-ec92f7df1887,801fb927-b16a-41c9-9a7c-271afa856fa8,2d28a…"
checkbox input "false"
click at [294, 588] on span "Acompañamientos" at bounding box center [379, 588] width 189 height 17
type input "2c353759-2c9e-4a11-8b13-ec92f7df1887,801fb927-b16a-41c9-9a7c-271afa856fa8"
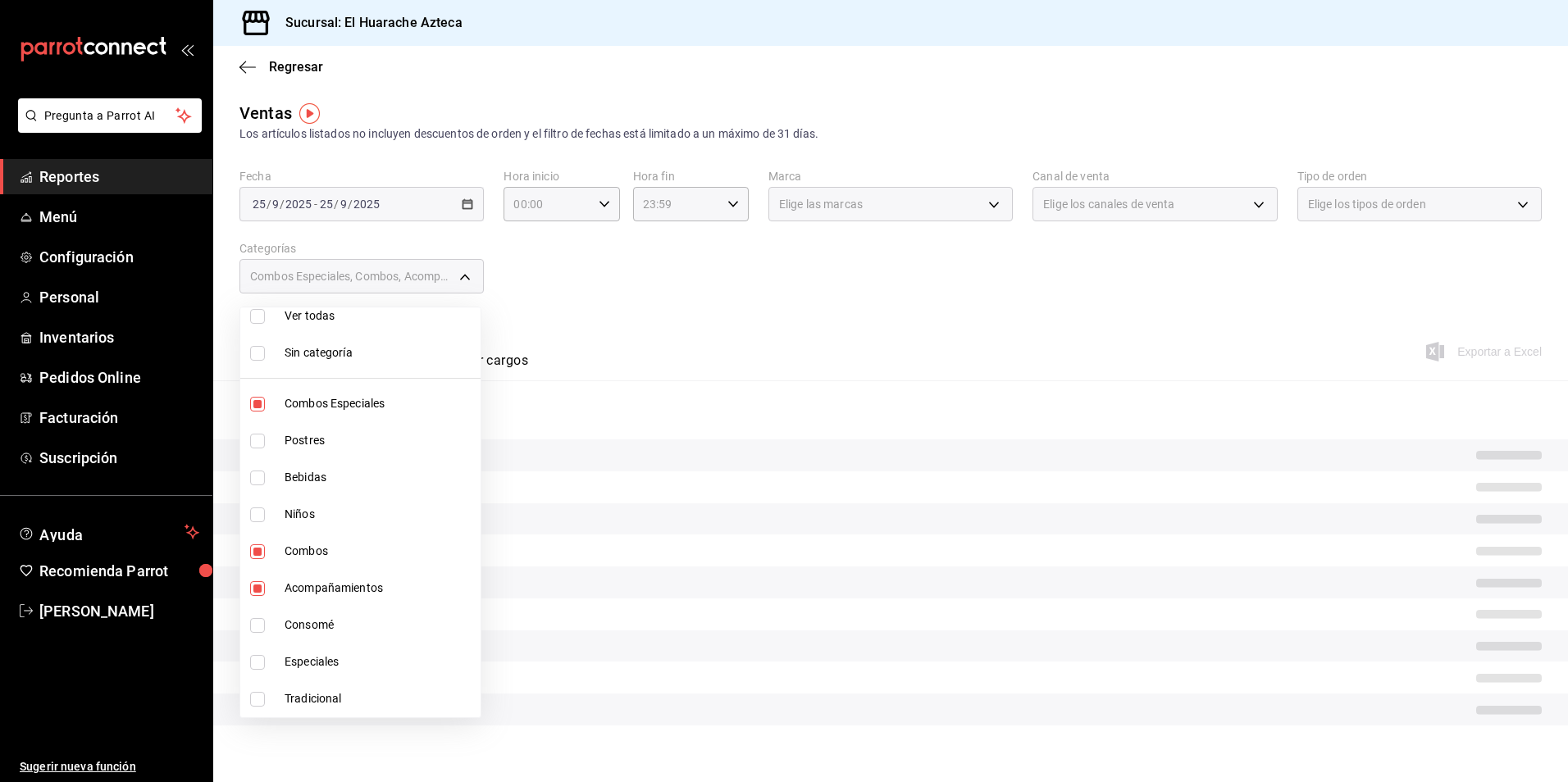
checkbox input "false"
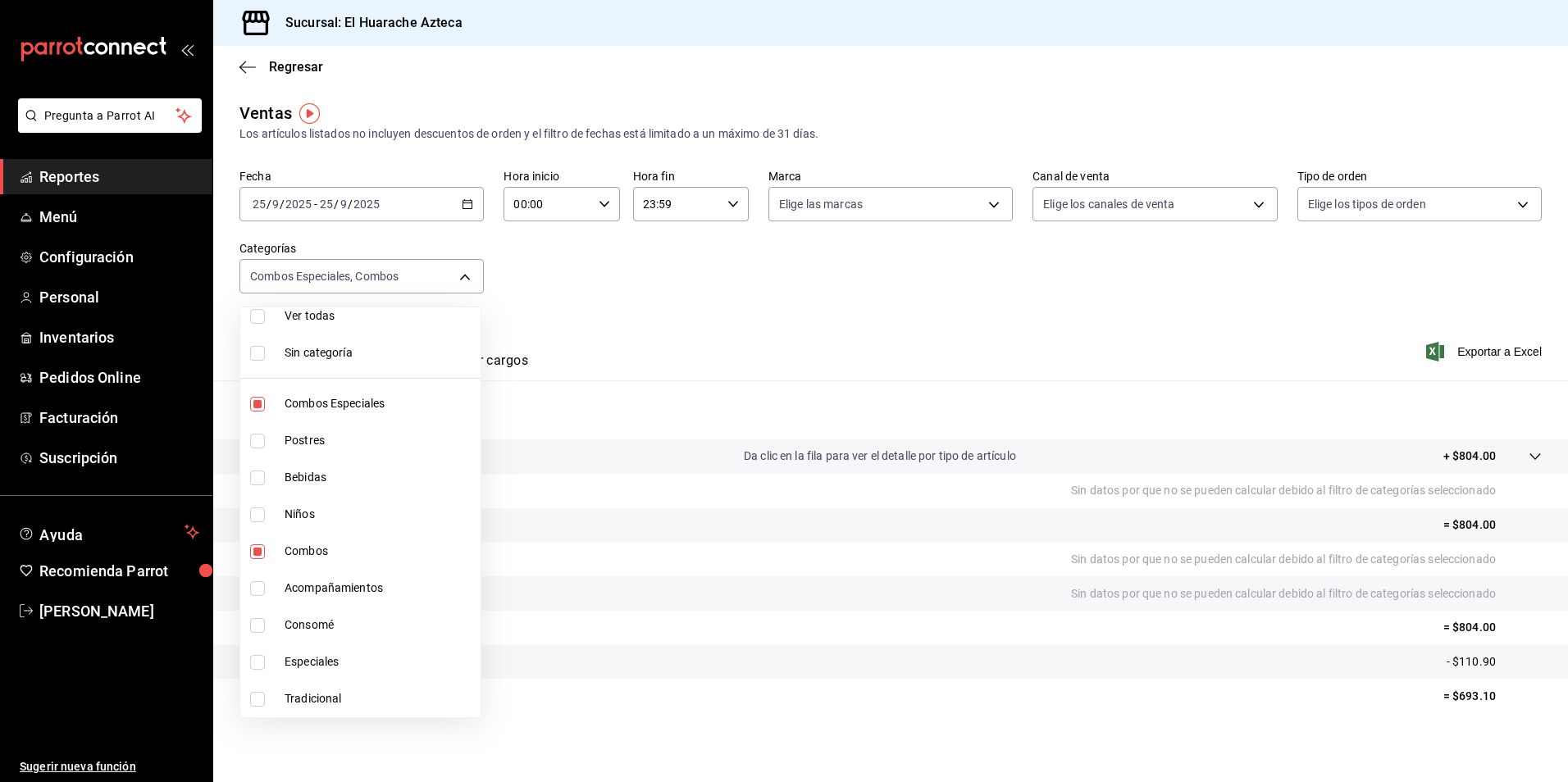
click at [296, 552] on span "Combos" at bounding box center [379, 551] width 189 height 17
type input "2c353759-2c9e-4a11-8b13-ec92f7df1887"
checkbox input "false"
click at [298, 406] on span "Combos Especiales" at bounding box center [379, 403] width 189 height 17
checkbox input "false"
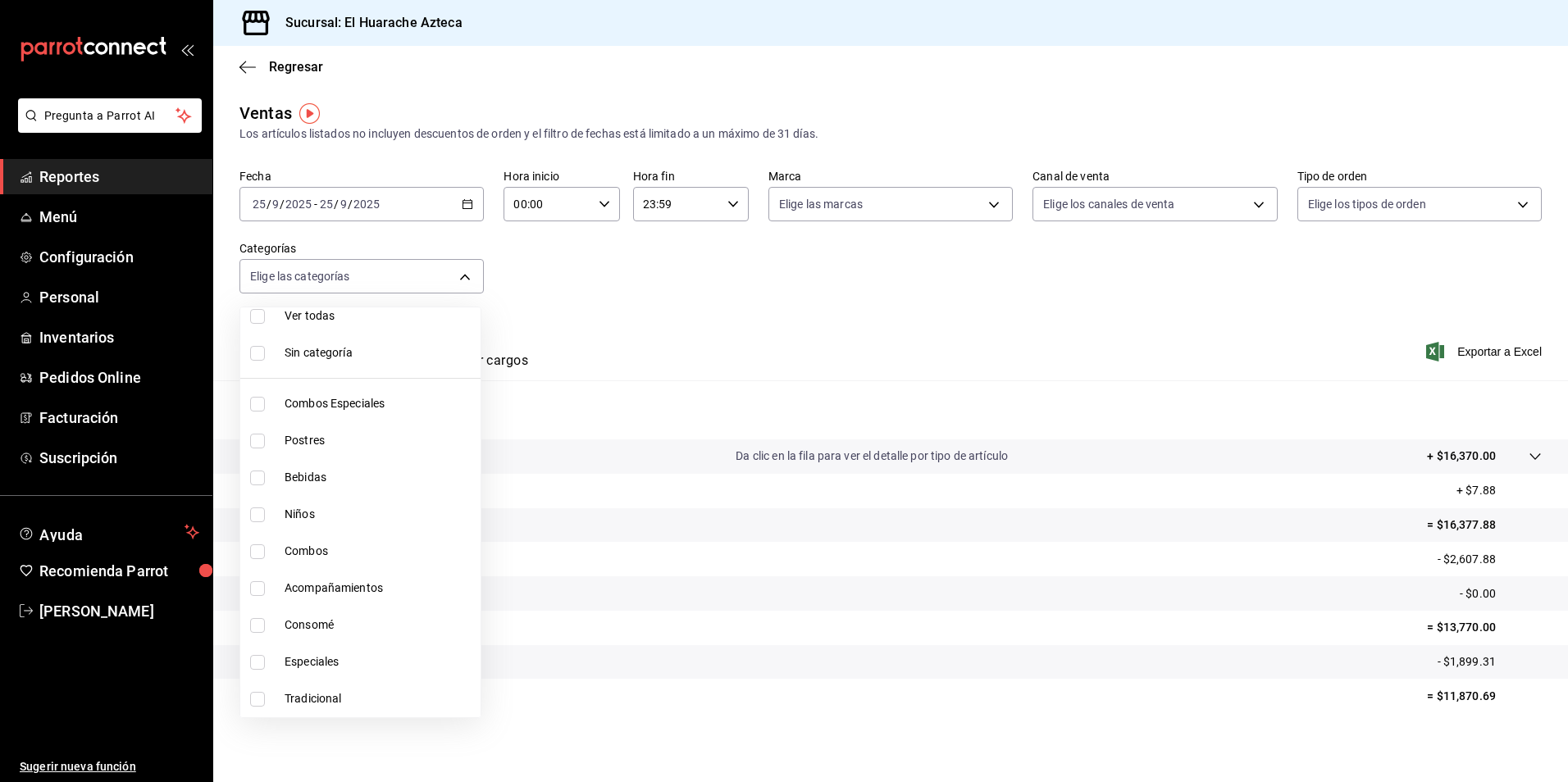
click at [296, 438] on span "Postres" at bounding box center [379, 440] width 189 height 17
type input "c007e3ad-3013-4e56-a94d-c02e68cae99b"
checkbox input "true"
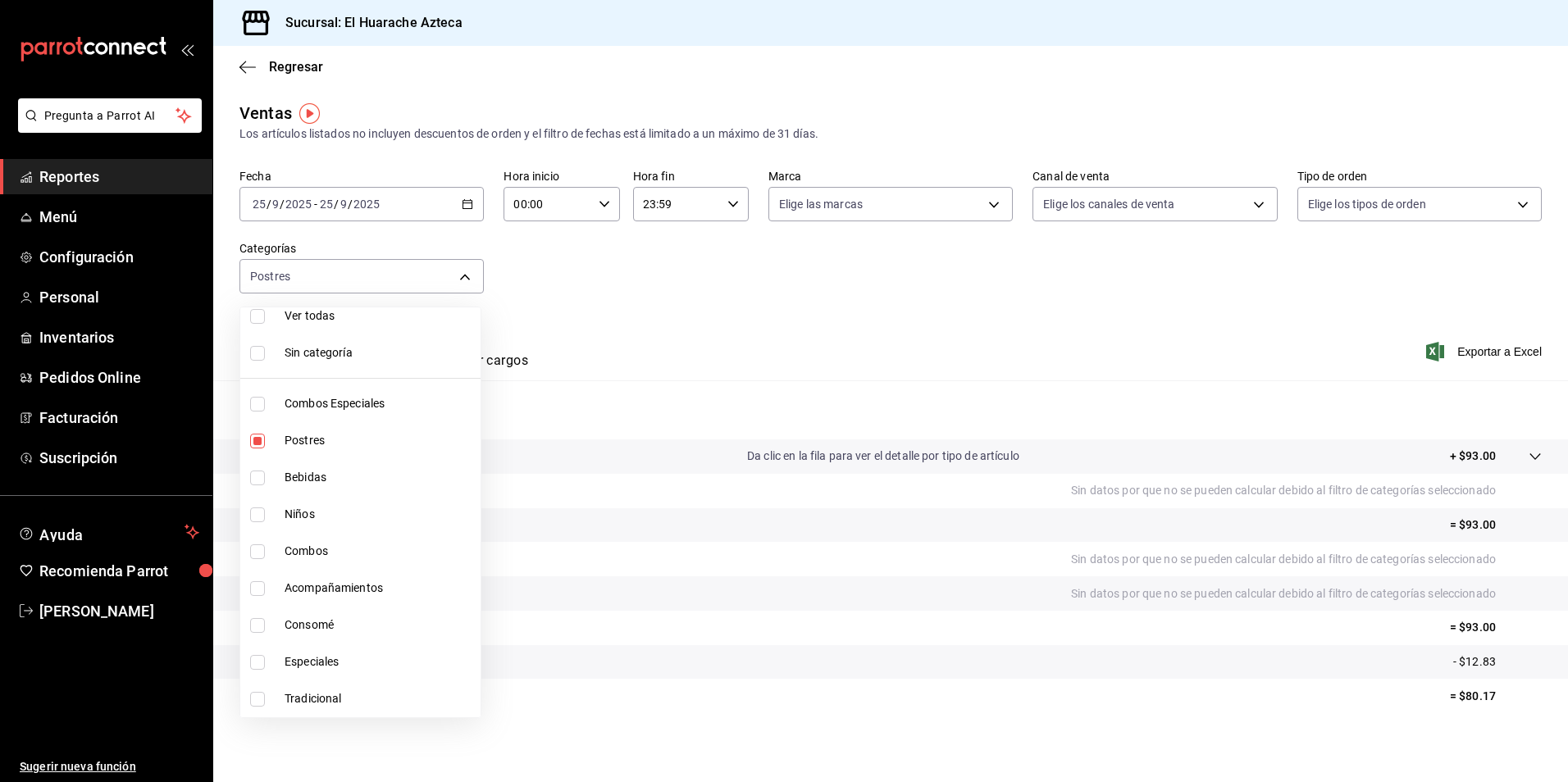
click at [297, 438] on span "Postres" at bounding box center [379, 440] width 189 height 17
checkbox input "false"
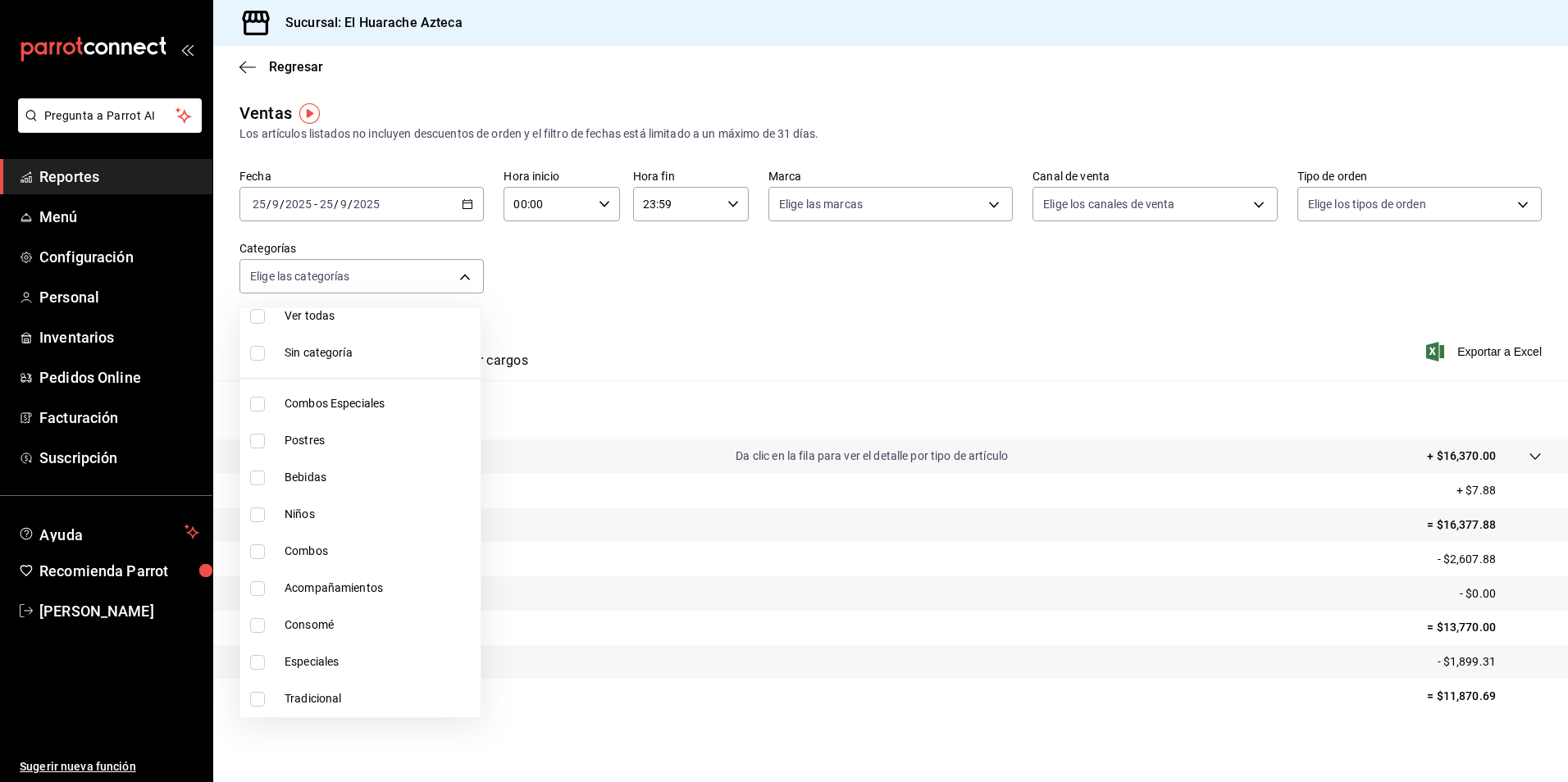
click at [308, 472] on span "Bebidas" at bounding box center [379, 477] width 189 height 17
type input "f30dce80-1504-46fe-9bff-e61b227a5927"
checkbox input "true"
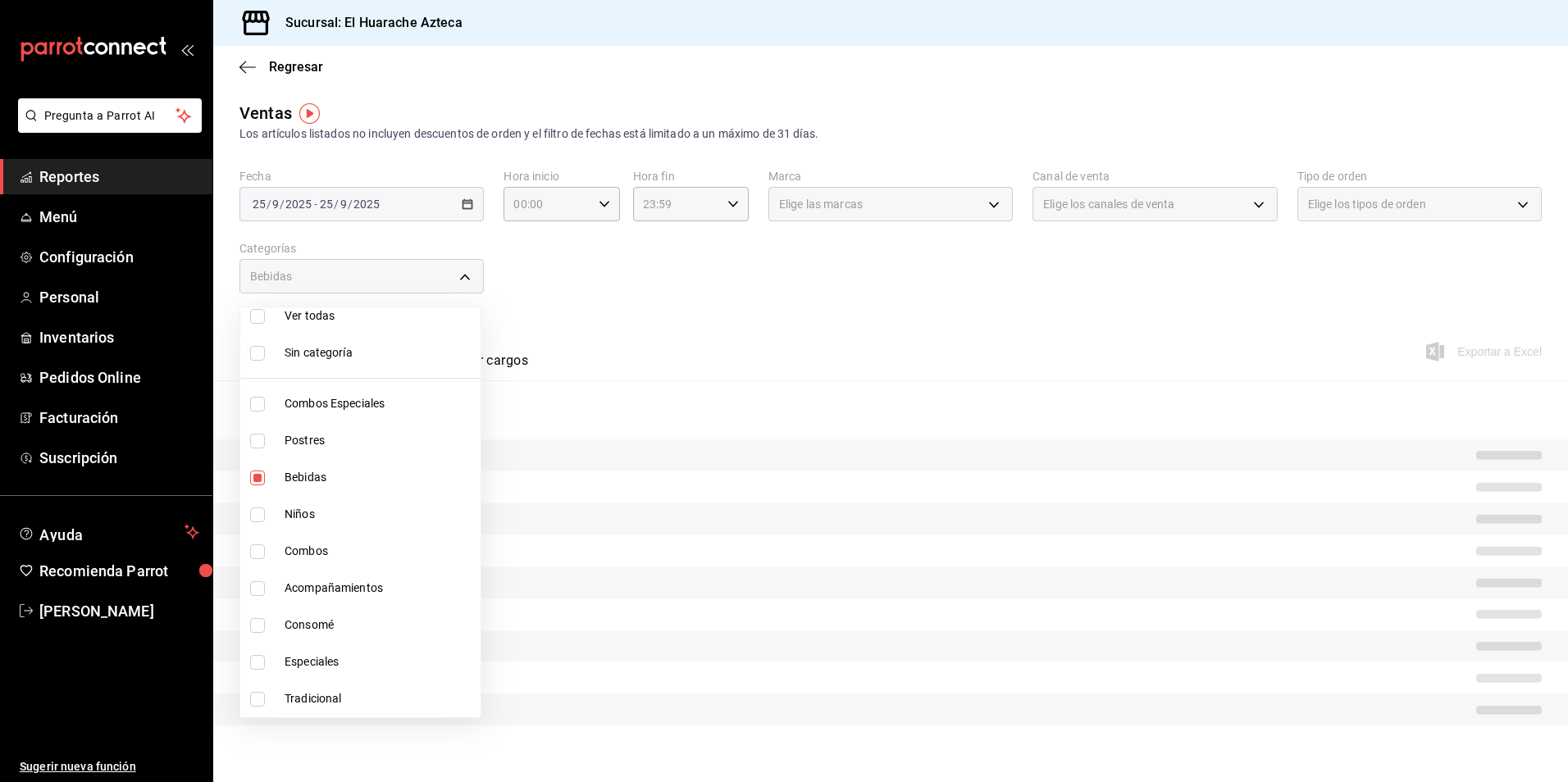
click at [686, 344] on div at bounding box center [784, 391] width 1568 height 782
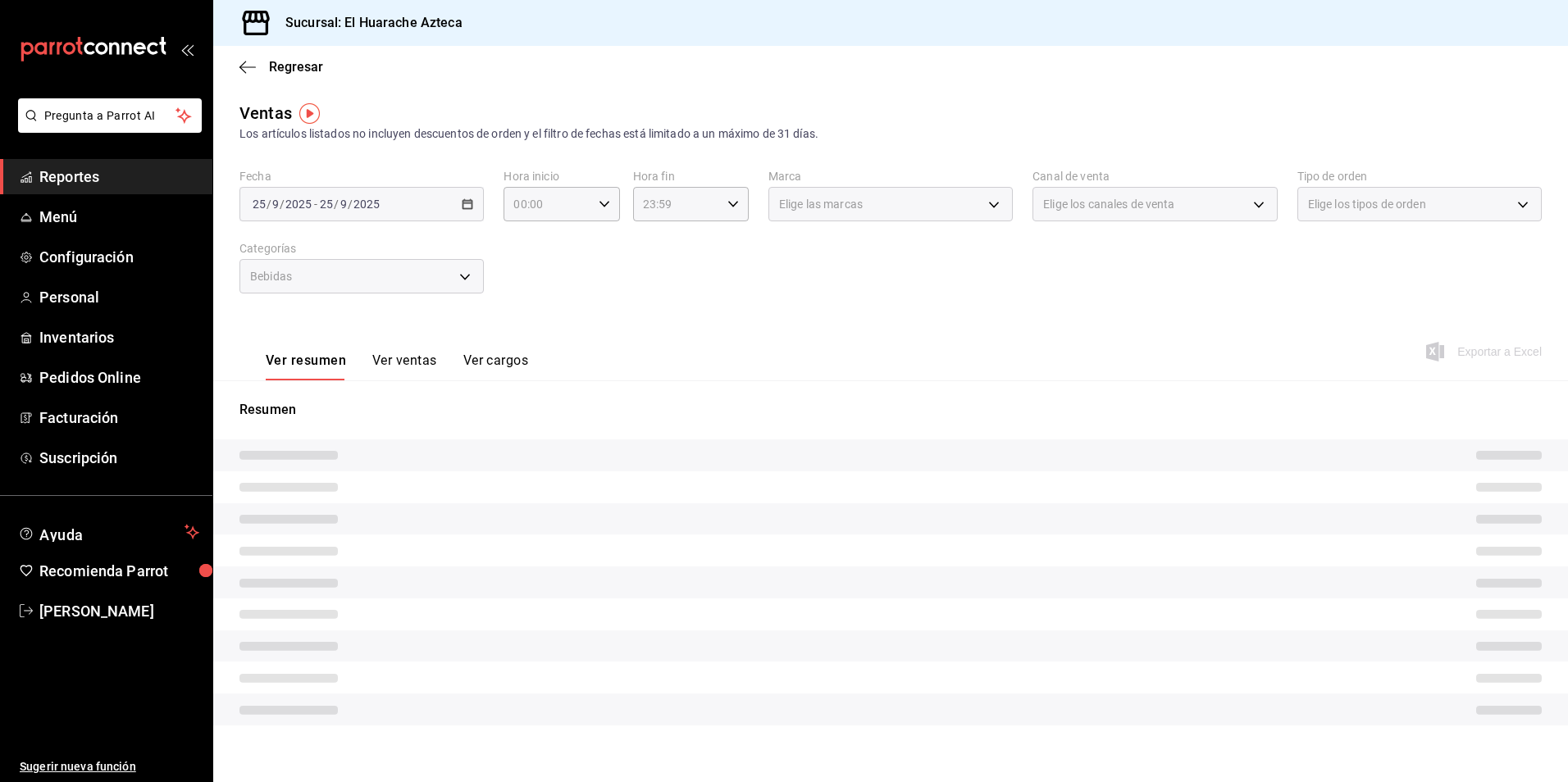
click at [395, 356] on button "Ver ventas" at bounding box center [405, 366] width 65 height 28
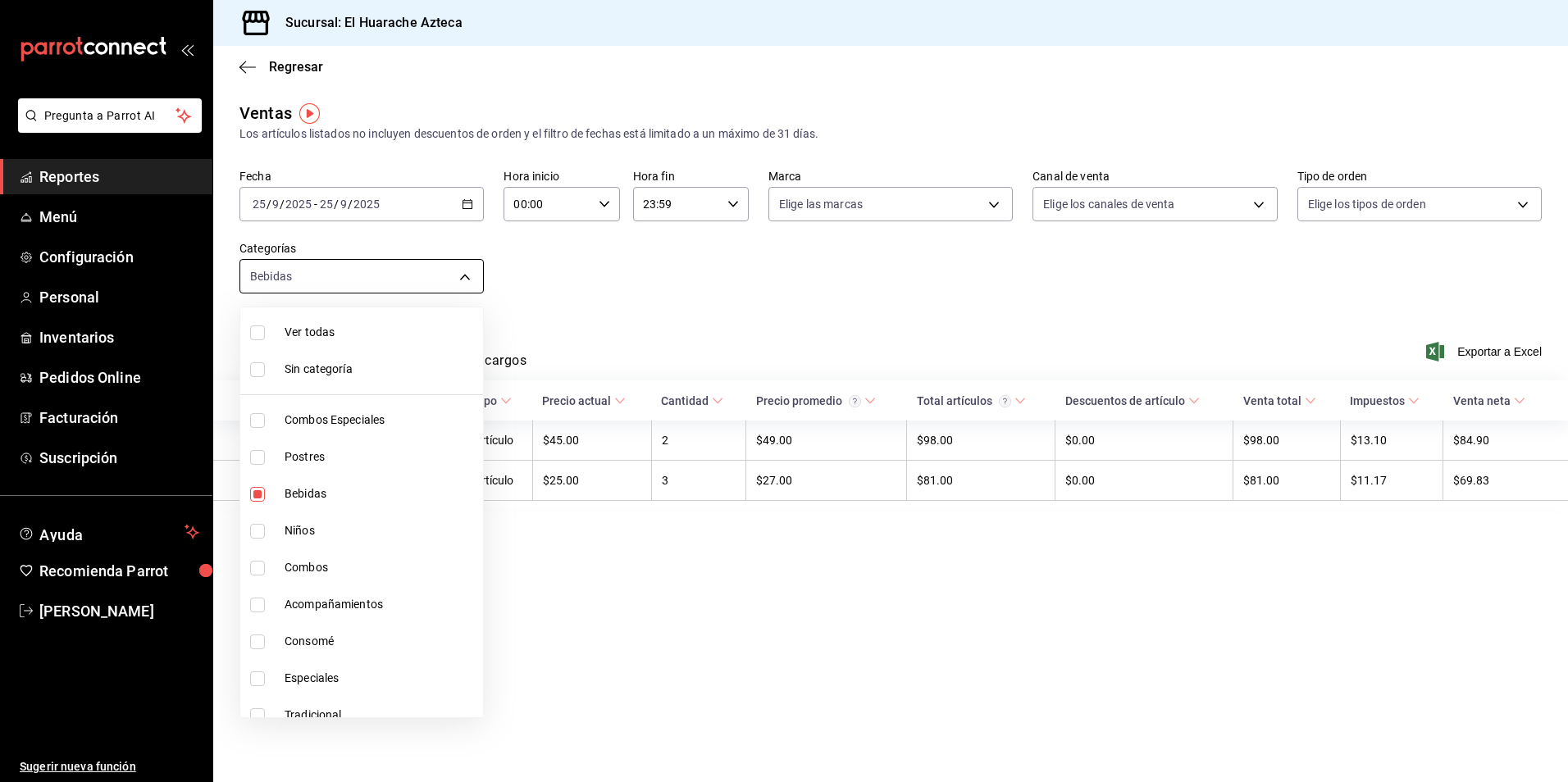
click at [464, 279] on body "Pregunta a Parrot AI Reportes Menú Configuración Personal Inventarios Pedidos O…" at bounding box center [784, 391] width 1568 height 782
click at [306, 484] on li "Bebidas" at bounding box center [361, 493] width 242 height 36
checkbox input "false"
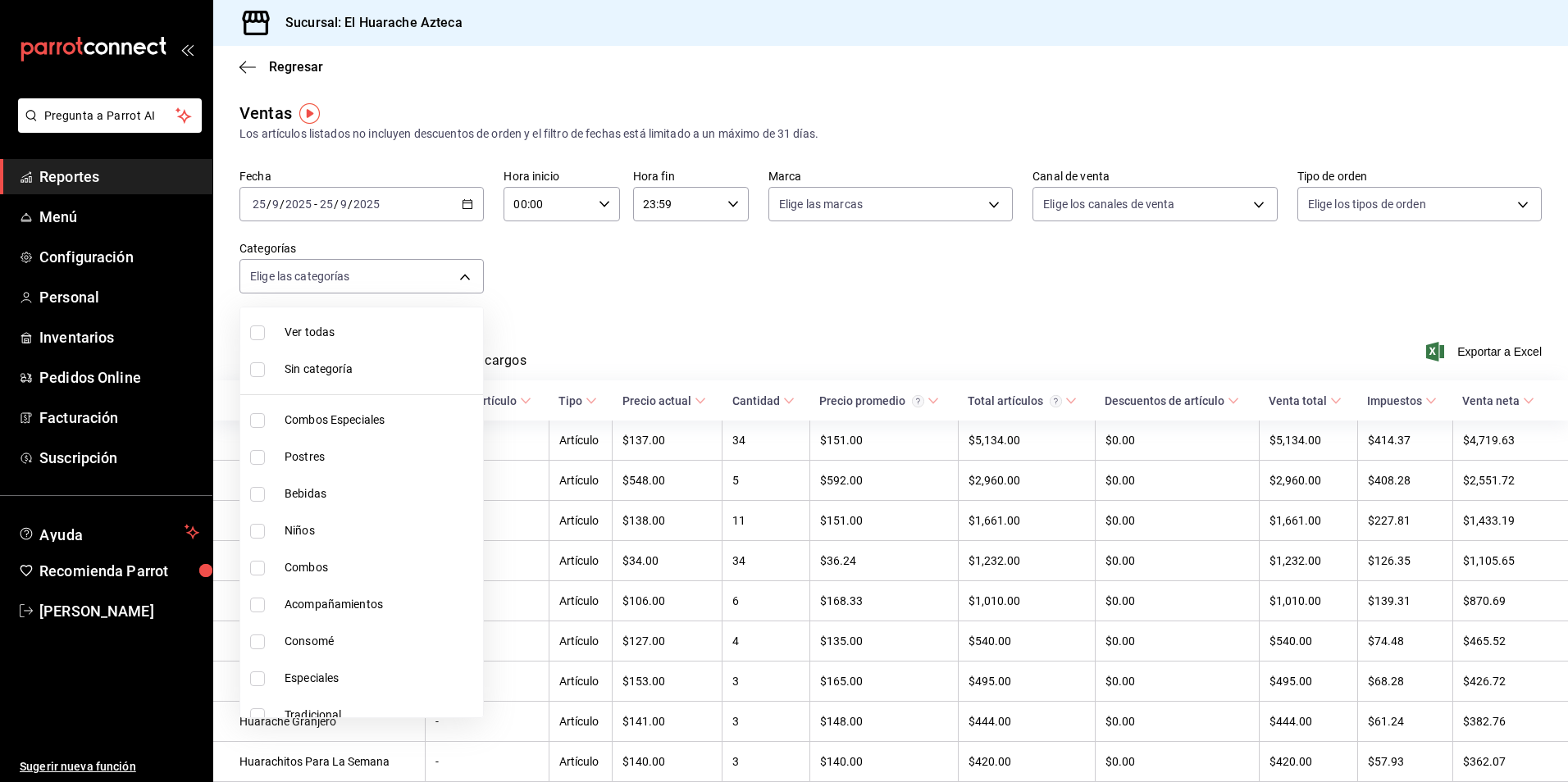
click at [252, 532] on input "checkbox" at bounding box center [257, 531] width 15 height 15
checkbox input "true"
type input "28e60cb7-9a33-402d-bbe1-a64a9172dbc2"
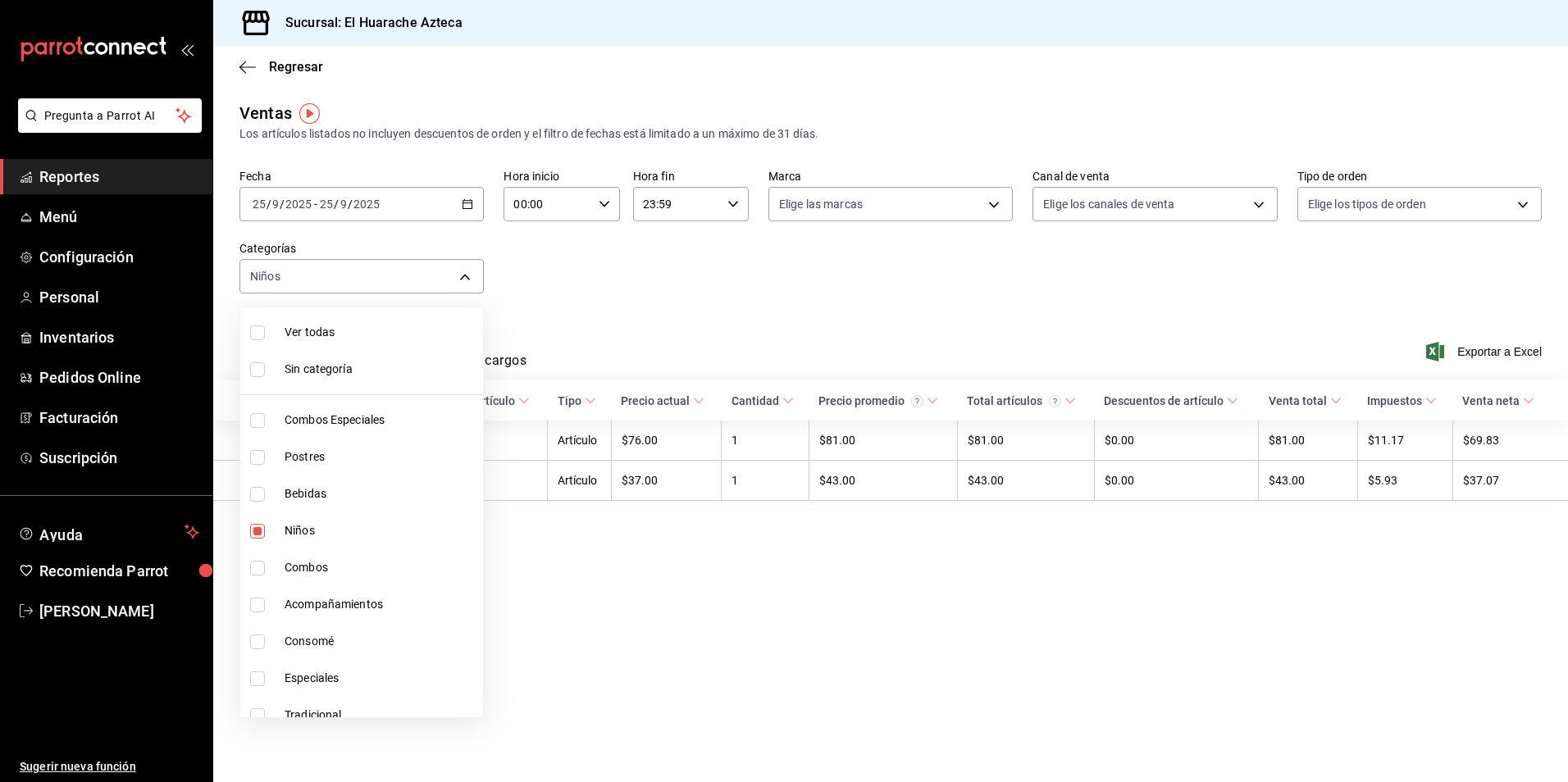
click at [609, 293] on div at bounding box center [784, 391] width 1568 height 782
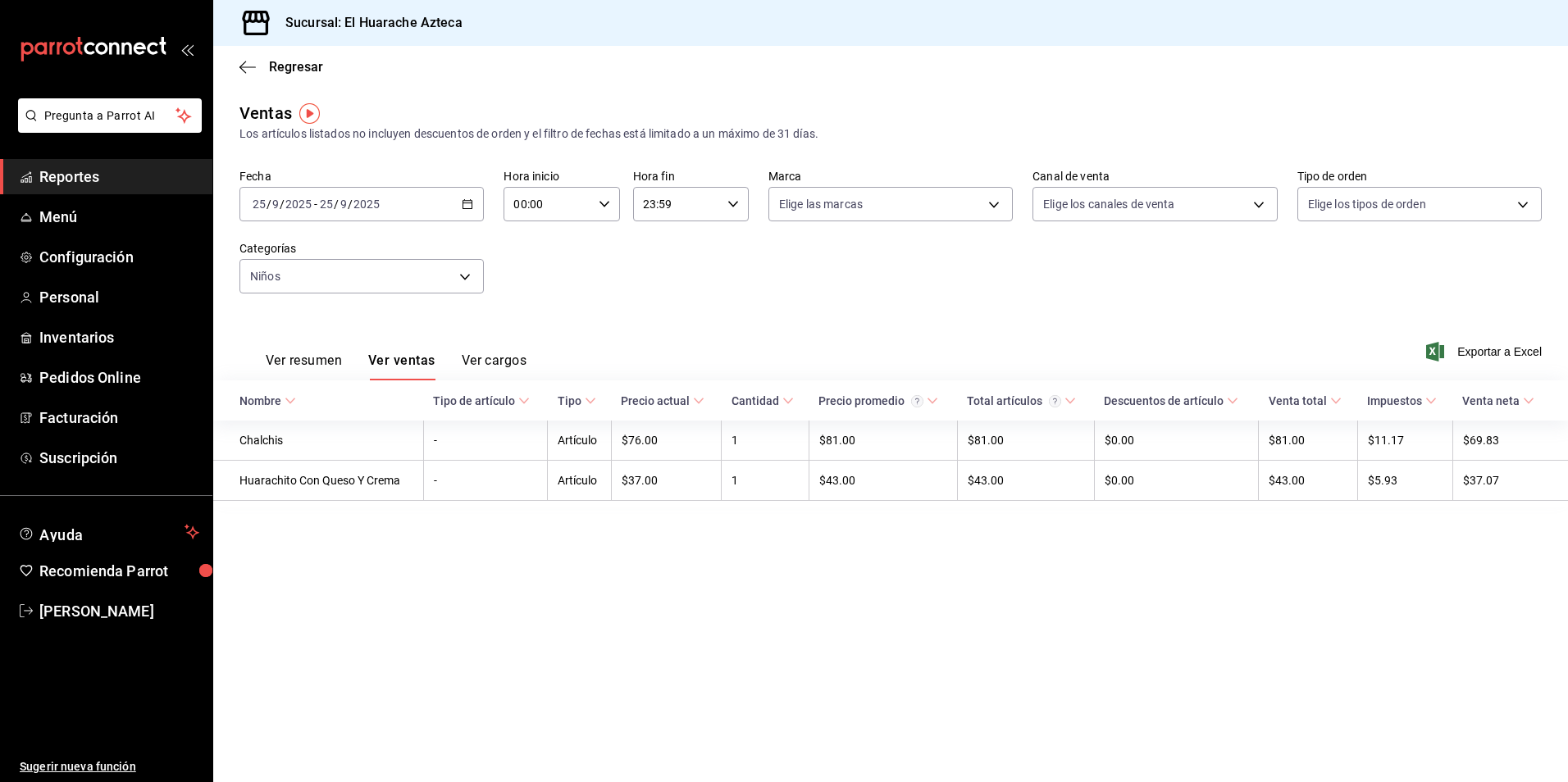
click at [301, 358] on button "Ver resumen" at bounding box center [303, 366] width 76 height 28
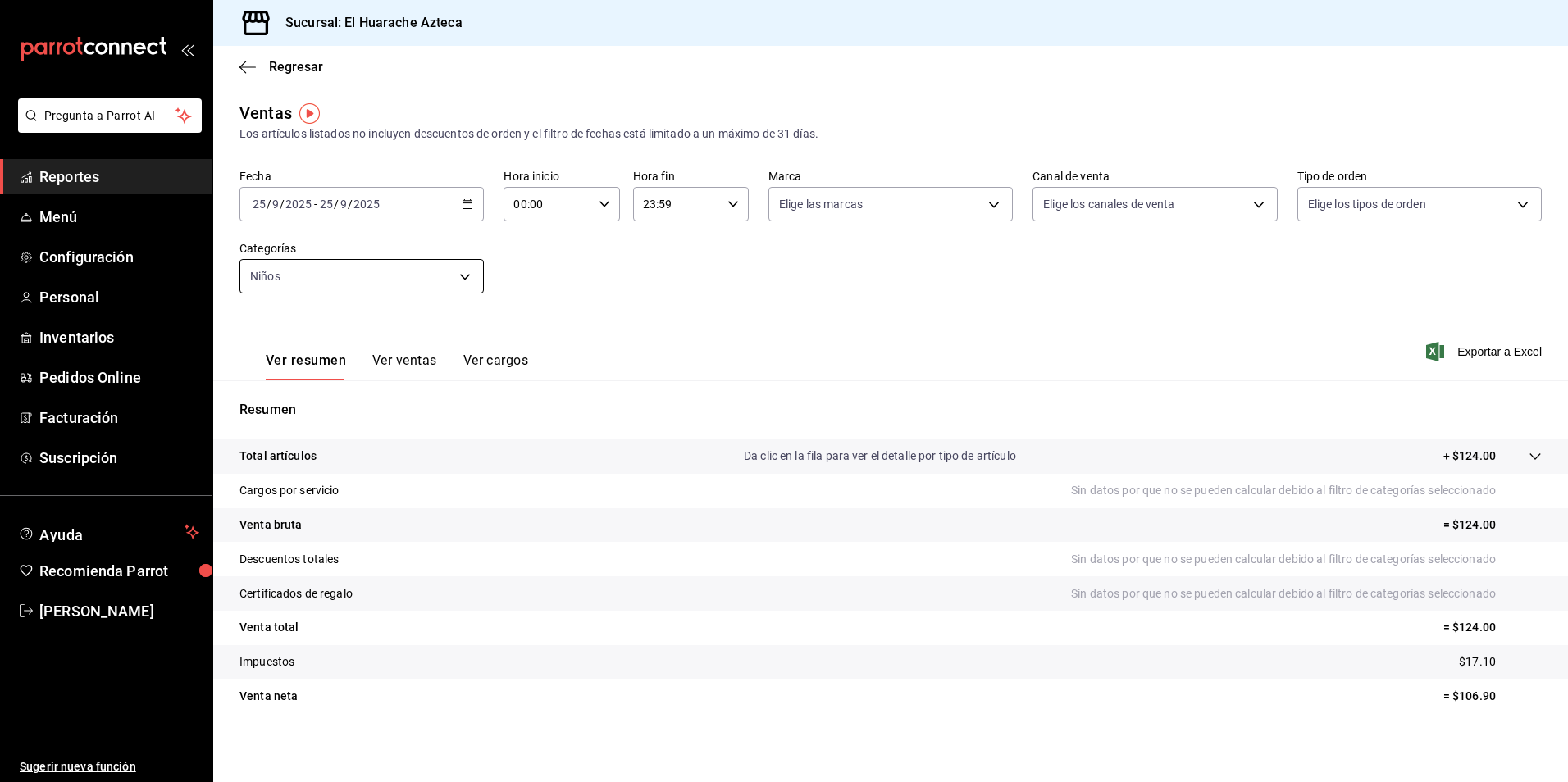
click at [469, 273] on body "Pregunta a Parrot AI Reportes Menú Configuración Personal Inventarios Pedidos O…" at bounding box center [784, 391] width 1568 height 782
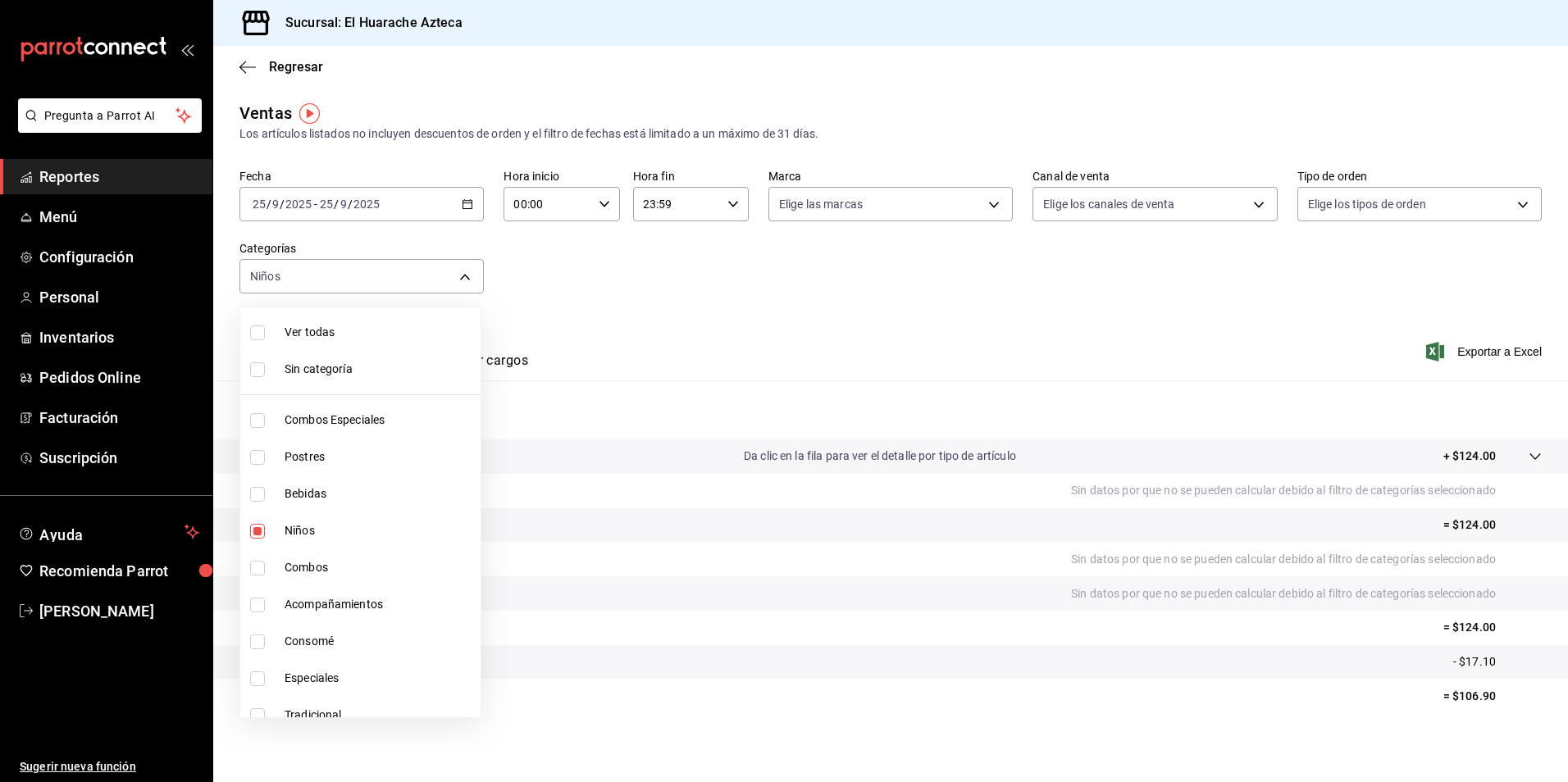
click at [307, 529] on span "Niños" at bounding box center [379, 530] width 189 height 17
checkbox input "false"
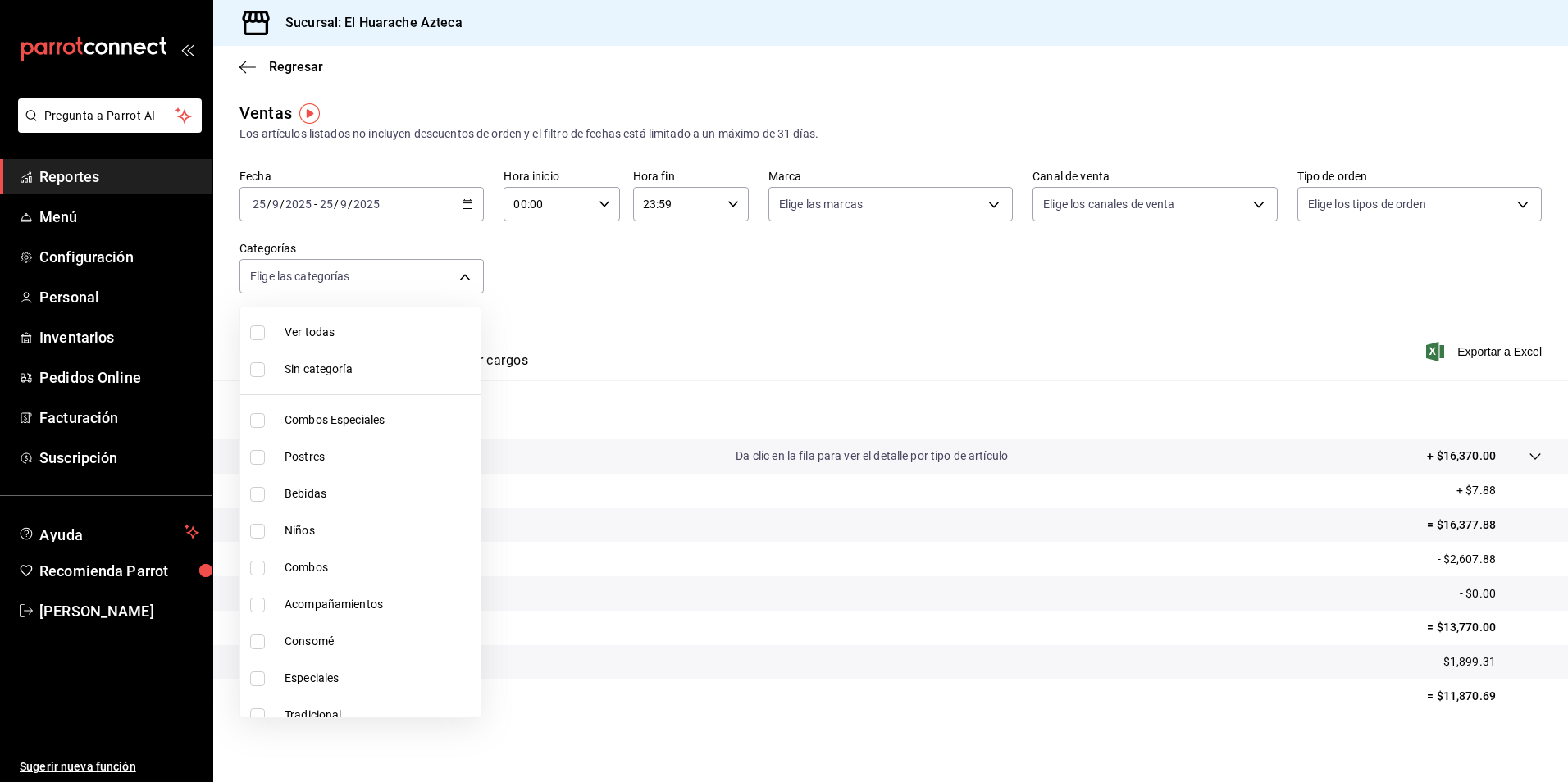
click at [257, 641] on input "checkbox" at bounding box center [257, 641] width 15 height 15
checkbox input "true"
type input "53f55ae2-6285-460e-a8e1-99190fafff65"
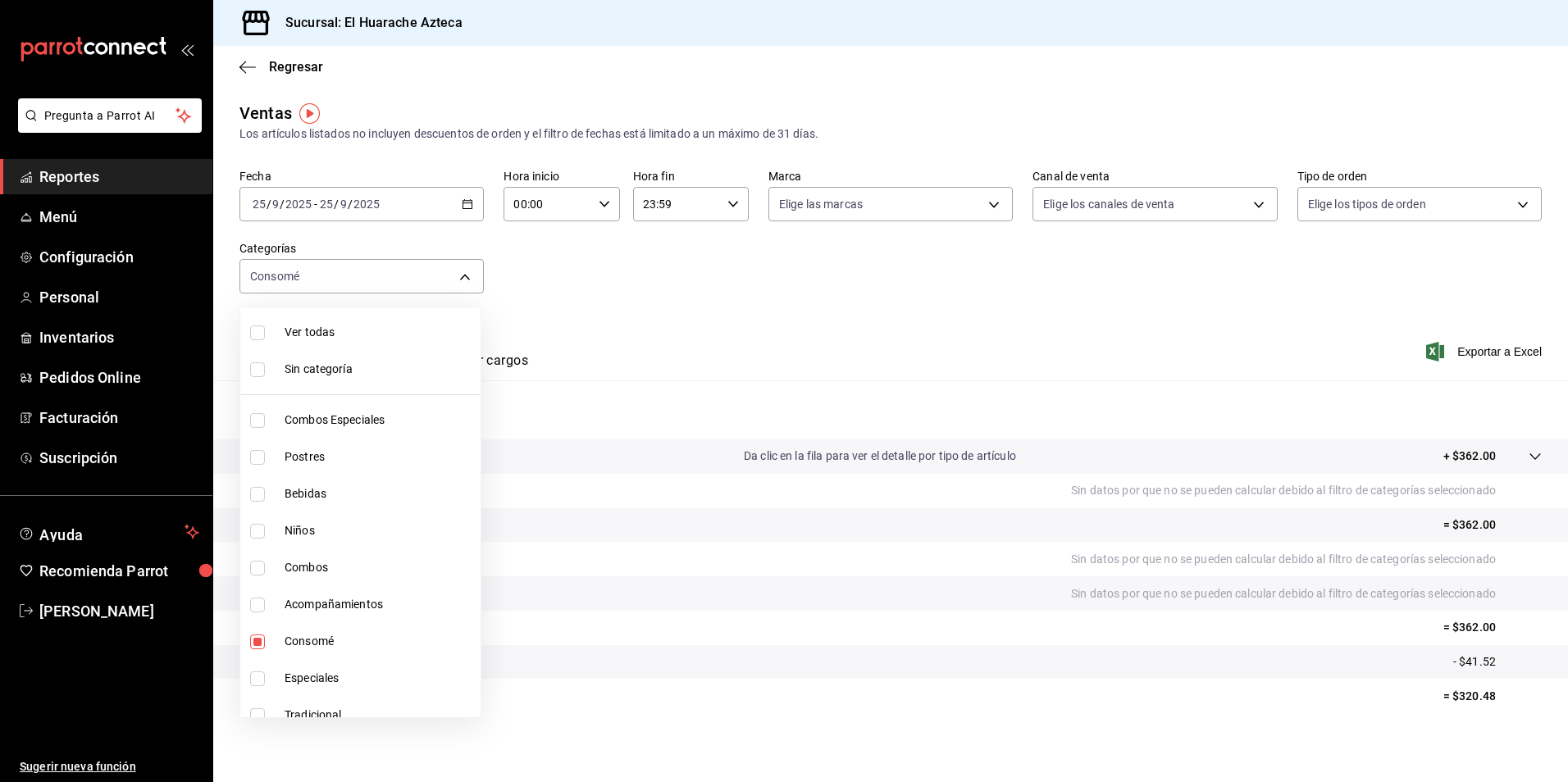
click at [649, 326] on div at bounding box center [784, 391] width 1568 height 782
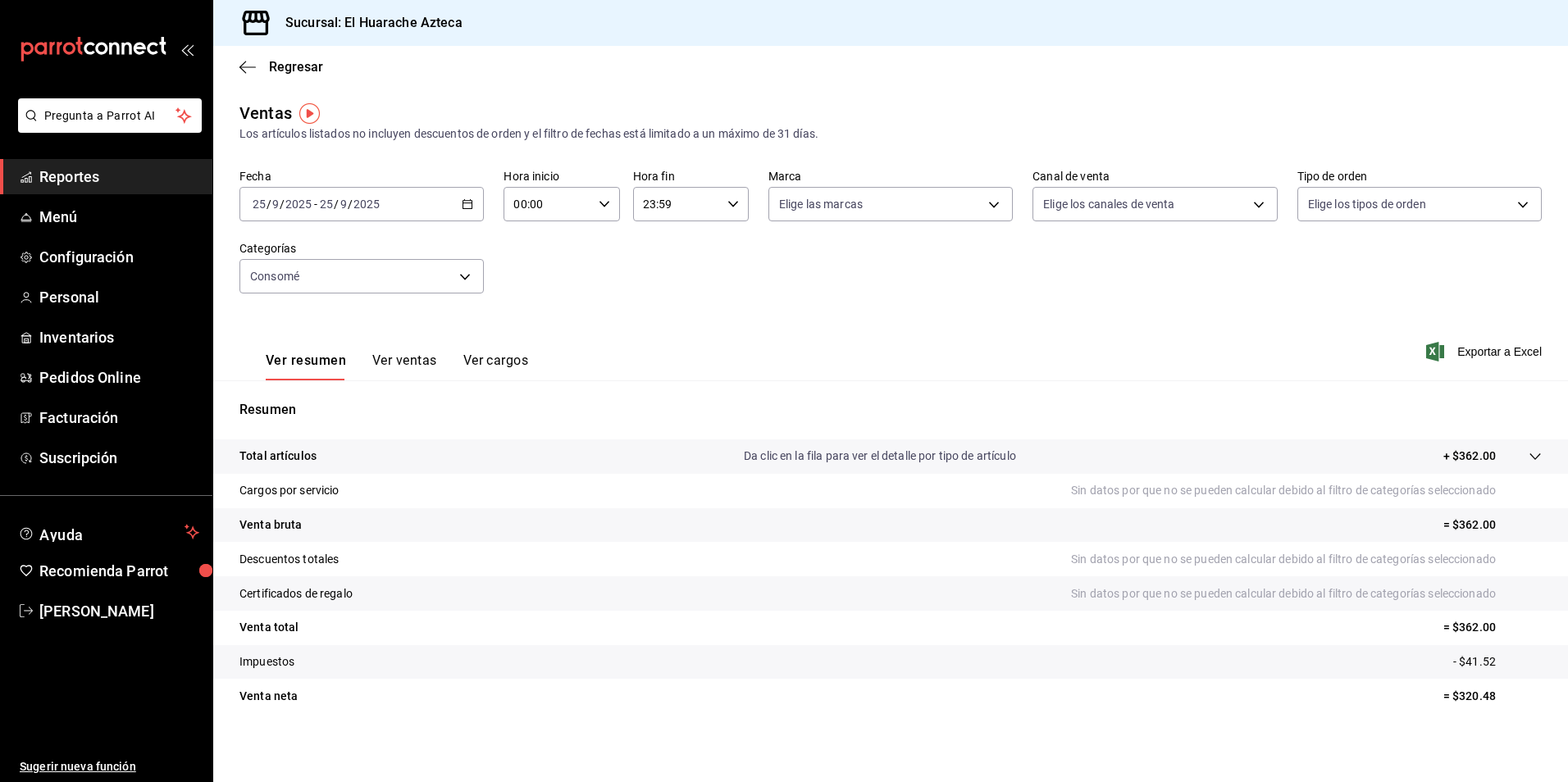
click at [405, 360] on button "Ver ventas" at bounding box center [405, 366] width 65 height 28
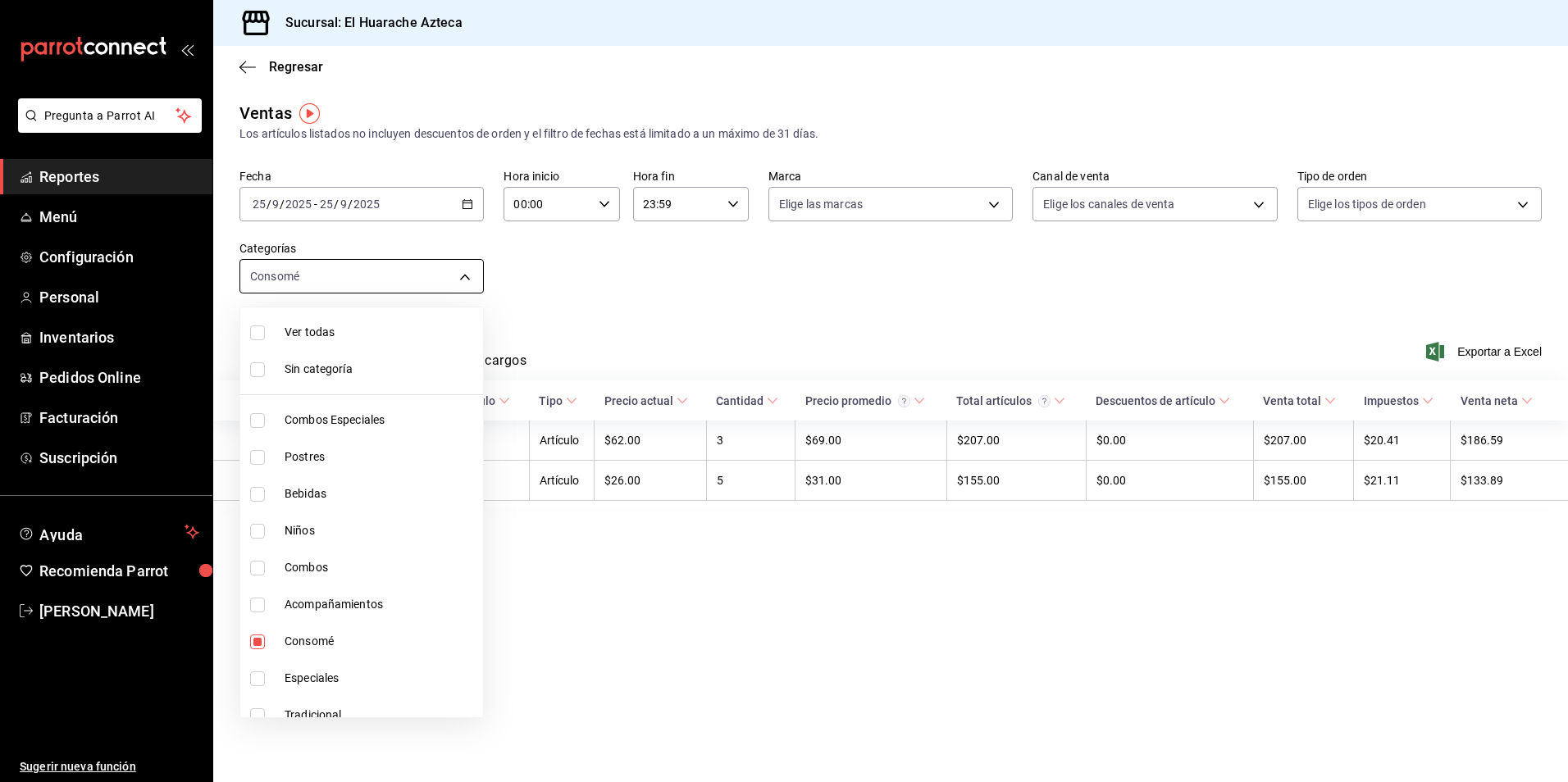
click at [458, 280] on body "Pregunta a Parrot AI Reportes Menú Configuración Personal Inventarios Pedidos O…" at bounding box center [784, 391] width 1568 height 782
click at [301, 639] on span "Consomé" at bounding box center [380, 641] width 192 height 17
checkbox input "false"
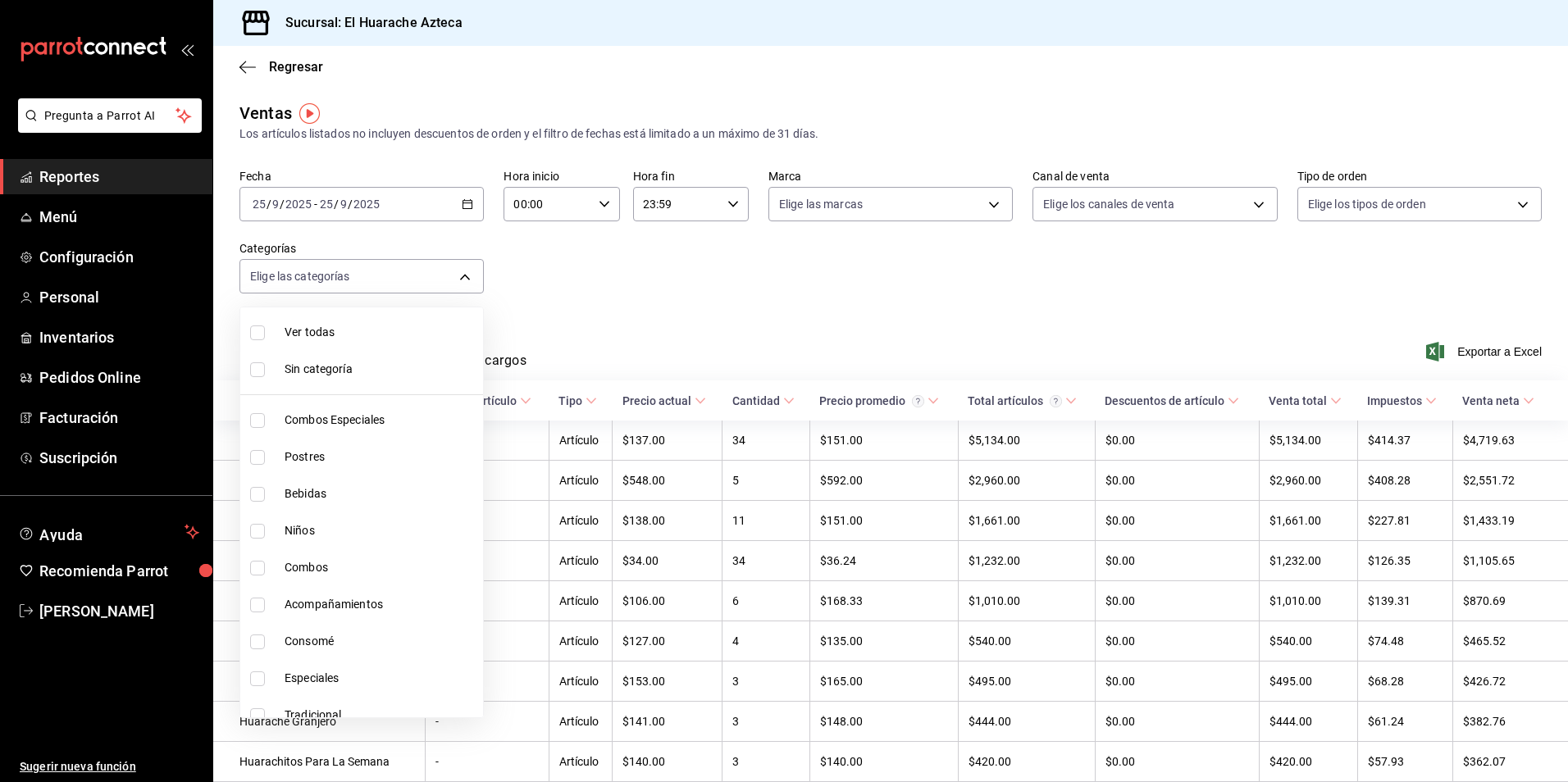
click at [512, 361] on div at bounding box center [784, 391] width 1568 height 782
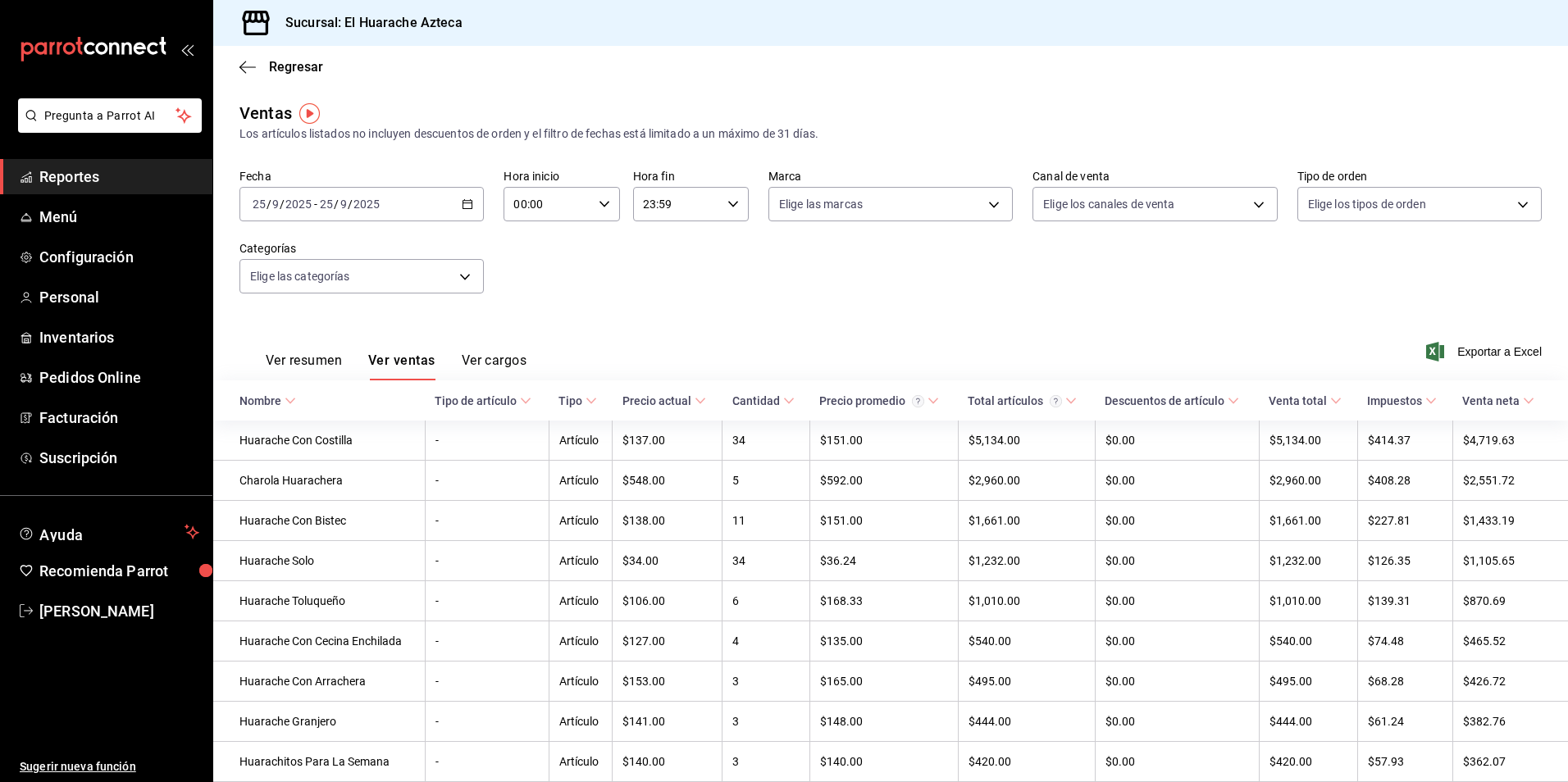
click at [500, 360] on button "Ver cargos" at bounding box center [494, 366] width 66 height 28
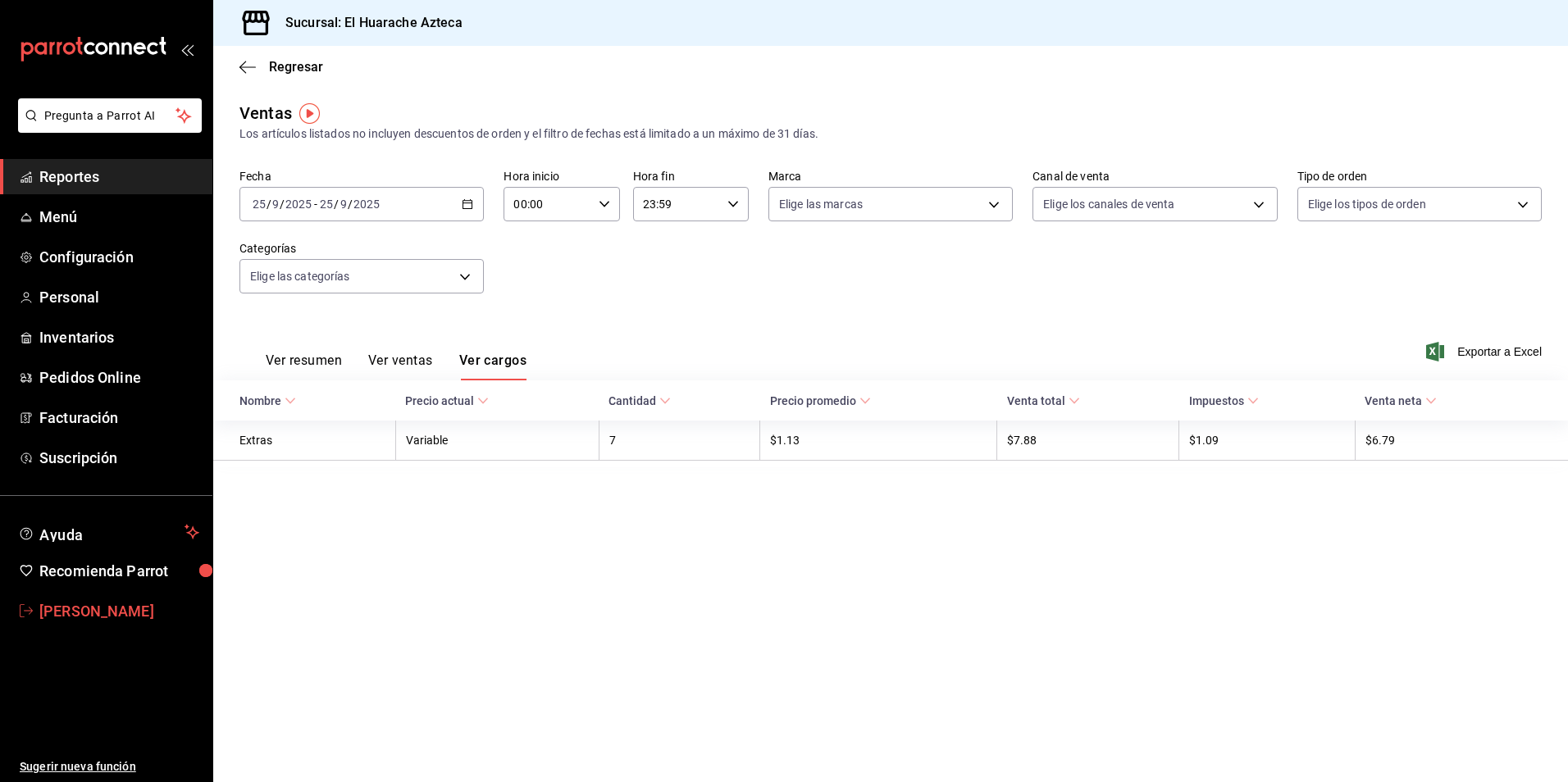
click at [67, 610] on span "Amalia P" at bounding box center [119, 612] width 160 height 22
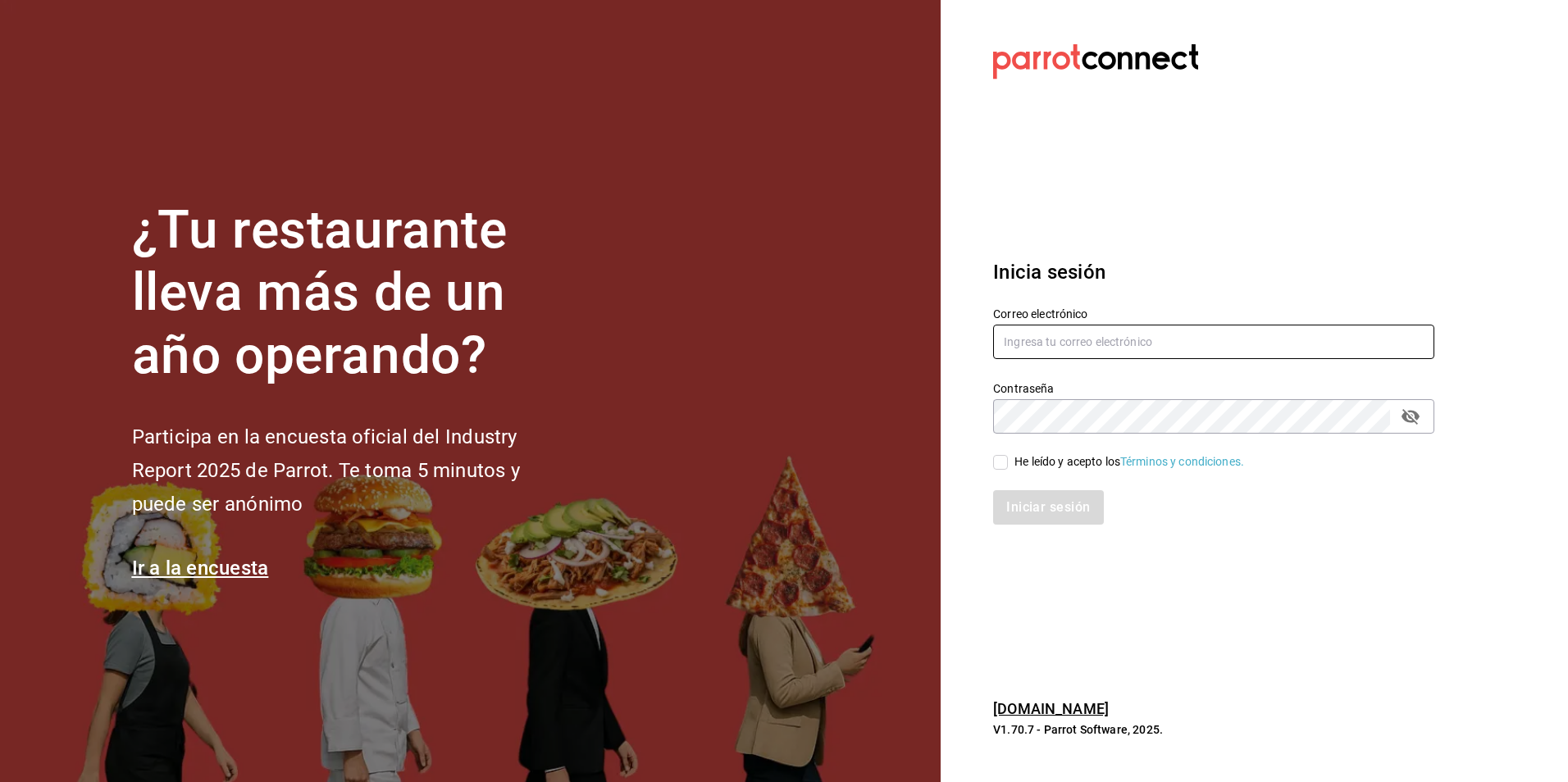
type input "[PERSON_NAME][EMAIL_ADDRESS][DOMAIN_NAME]"
